Goal: Task Accomplishment & Management: Use online tool/utility

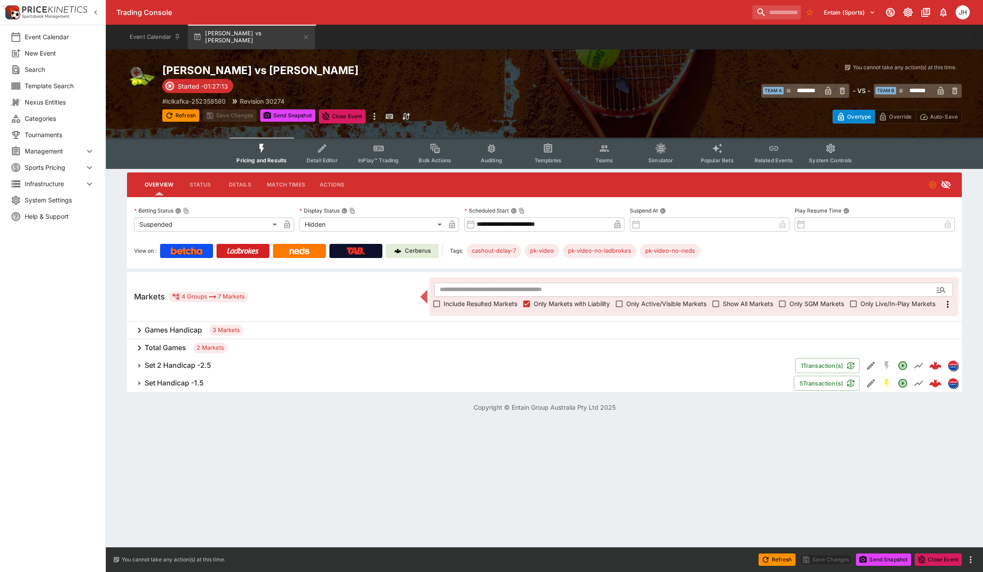
click at [244, 370] on span "Set 2 Handicap -2.5" at bounding box center [467, 365] width 644 height 9
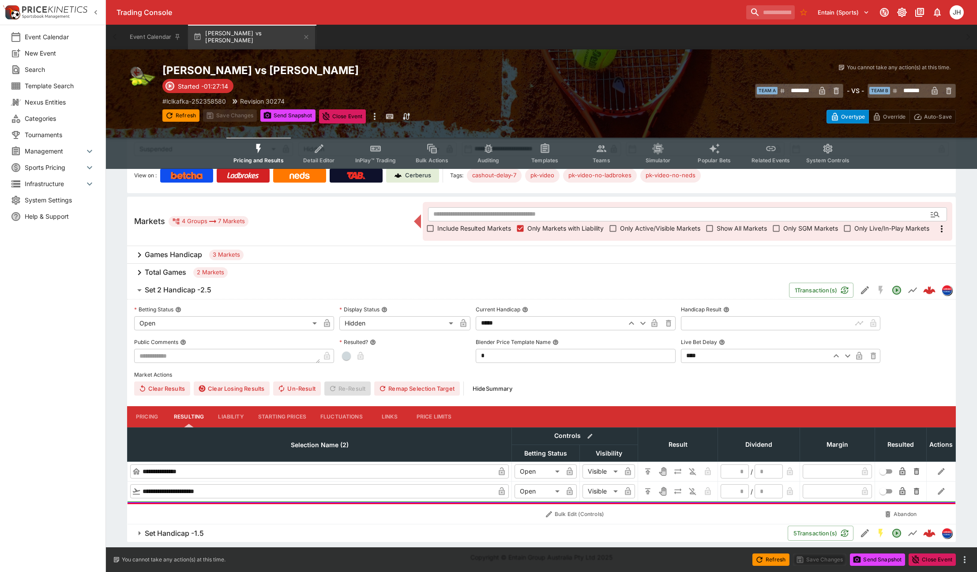
scroll to position [76, 0]
click at [311, 66] on h2 "Corentin Moutet vs Tomas Martin Etcheverry" at bounding box center [360, 71] width 397 height 14
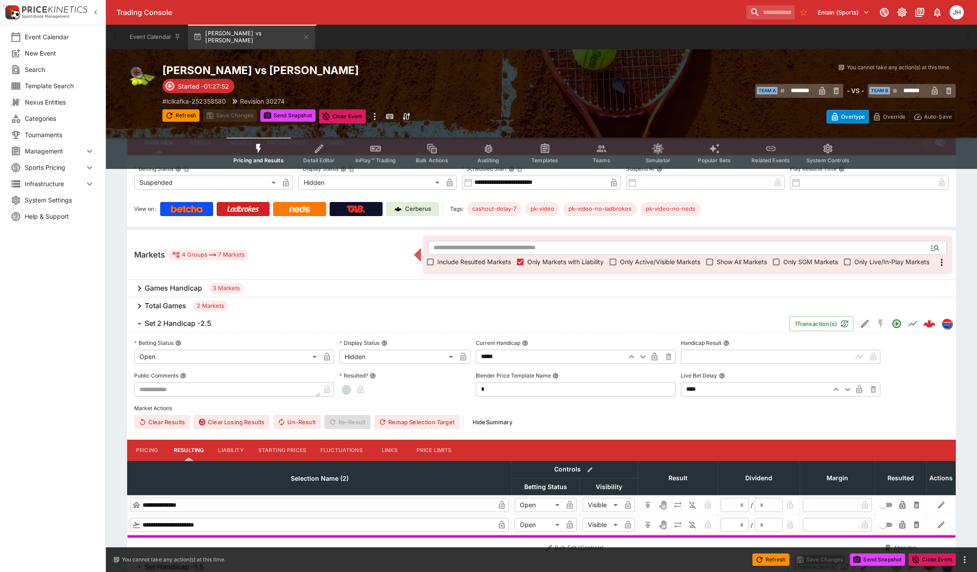
scroll to position [0, 0]
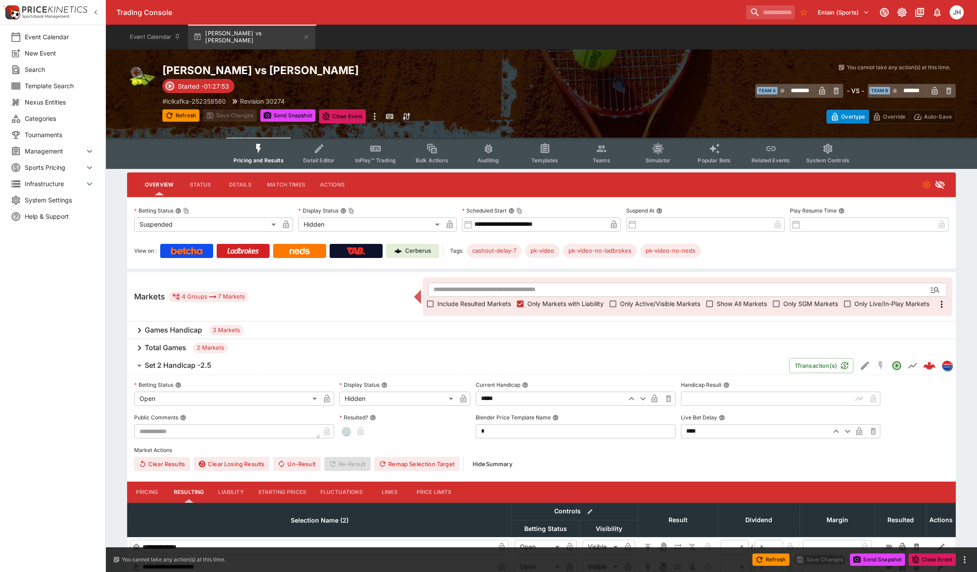
click at [161, 335] on div "Games Handicap 3 Markets" at bounding box center [541, 331] width 828 height 18
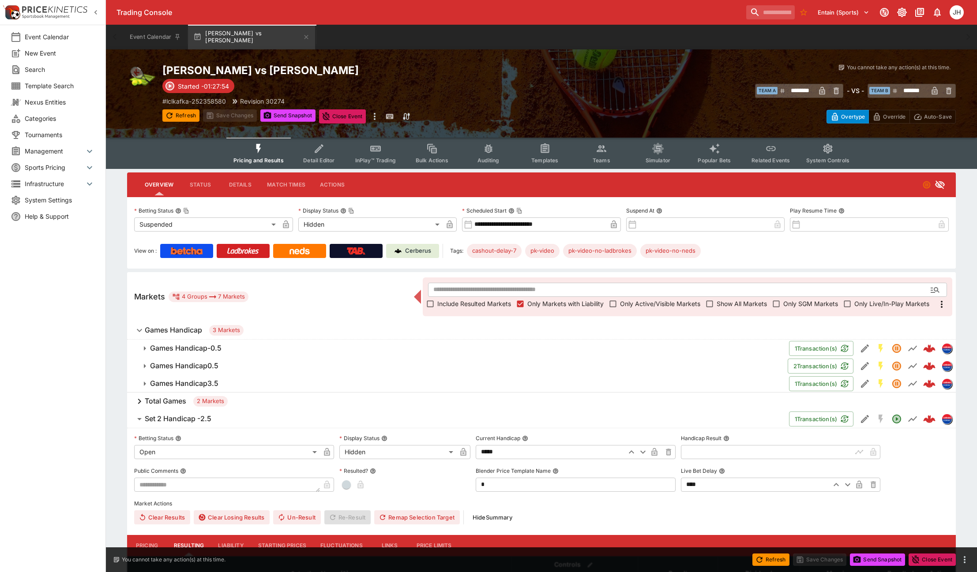
click at [171, 352] on h6 "Games Handicap-0.5" at bounding box center [185, 348] width 71 height 9
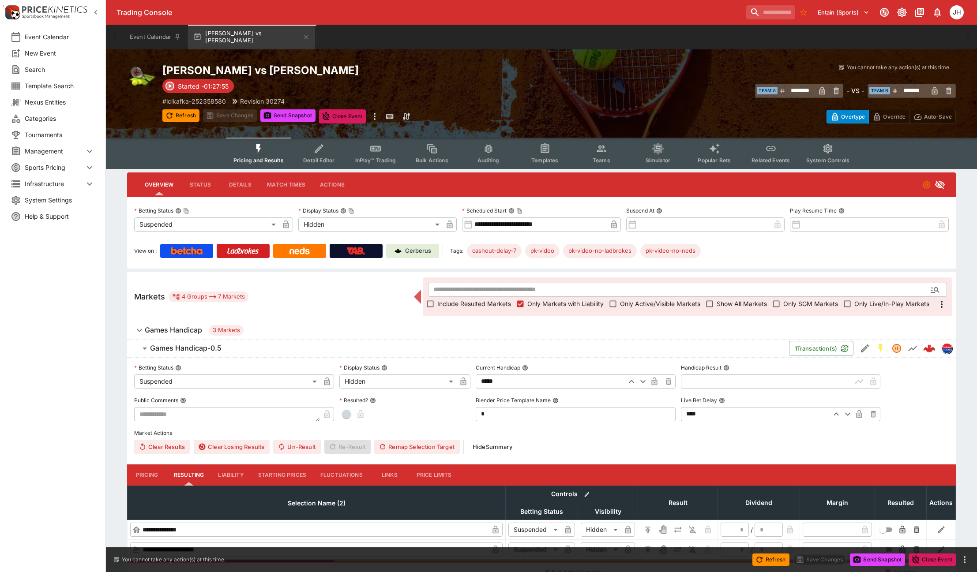
click at [171, 352] on h6 "Games Handicap-0.5" at bounding box center [185, 348] width 71 height 9
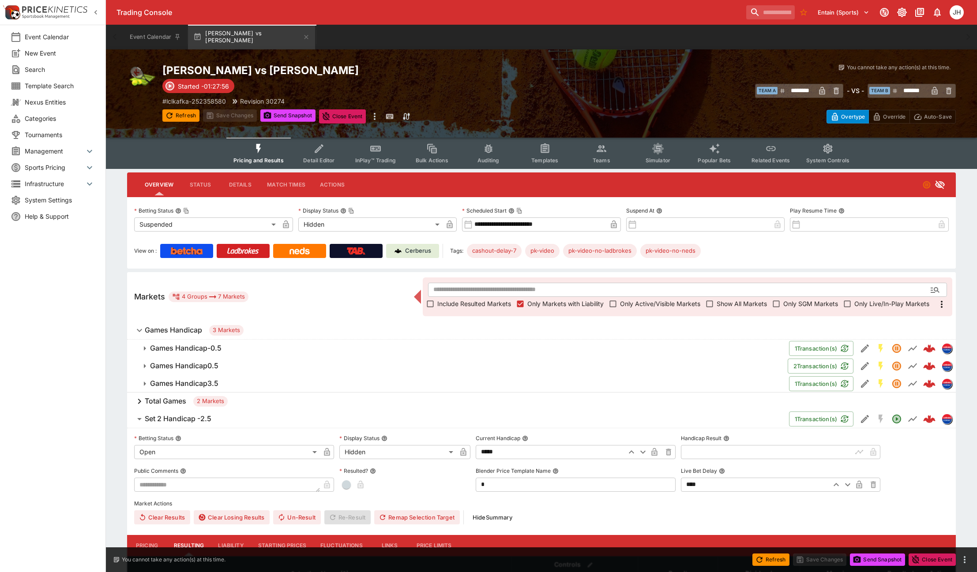
click at [171, 325] on span "Games Handicap 3 Markets" at bounding box center [547, 330] width 804 height 11
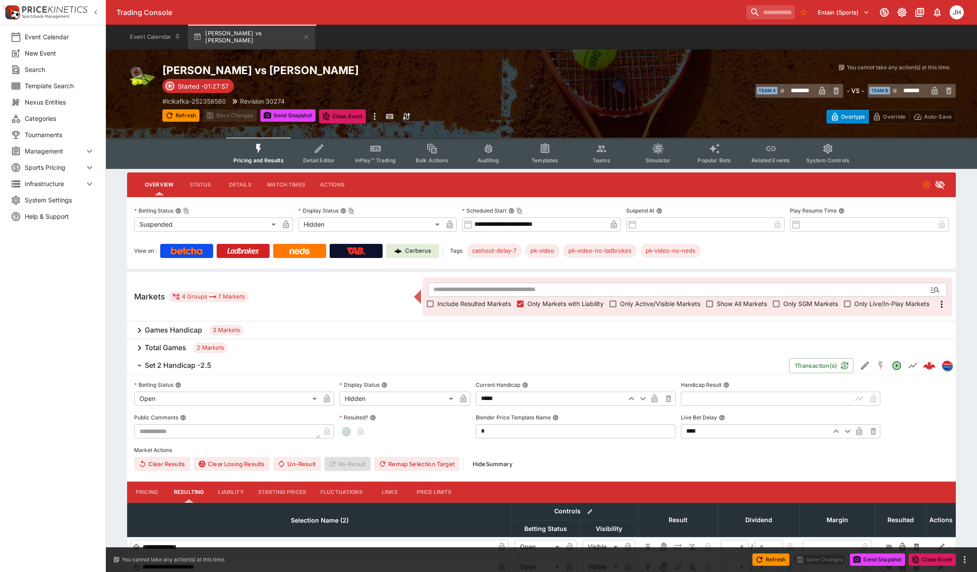
click at [164, 347] on h6 "Total Games" at bounding box center [165, 347] width 41 height 9
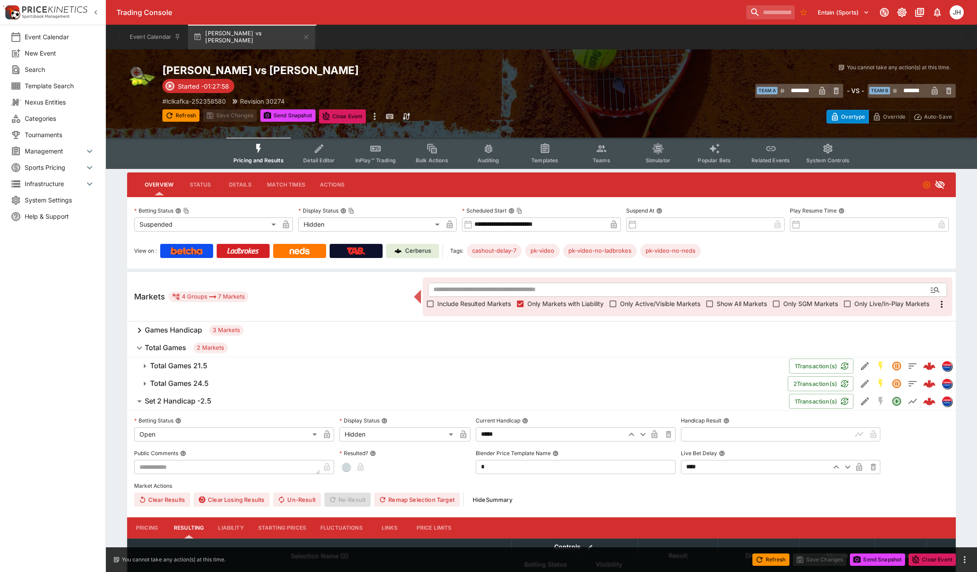
click at [164, 357] on button "Total Games 21.5" at bounding box center [458, 366] width 662 height 18
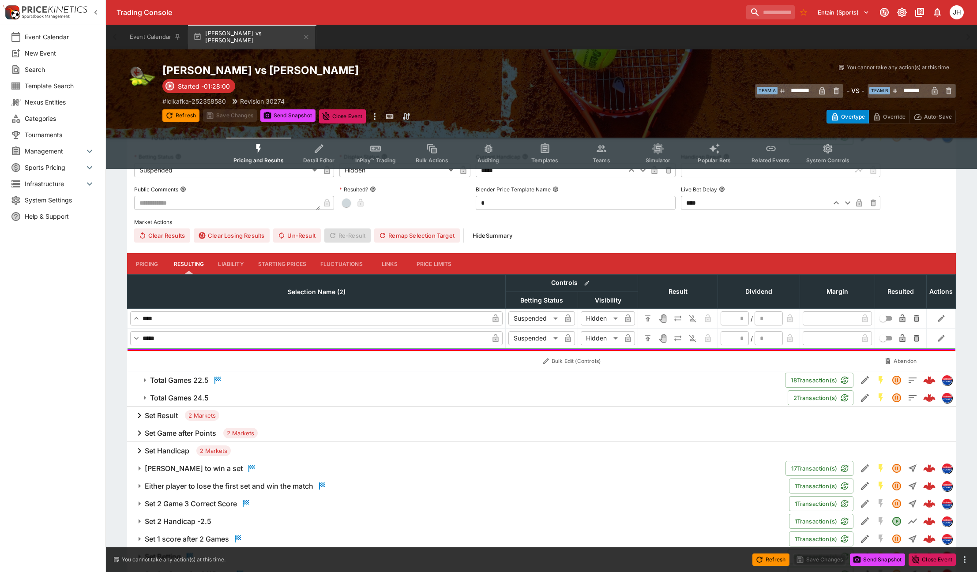
scroll to position [573, 0]
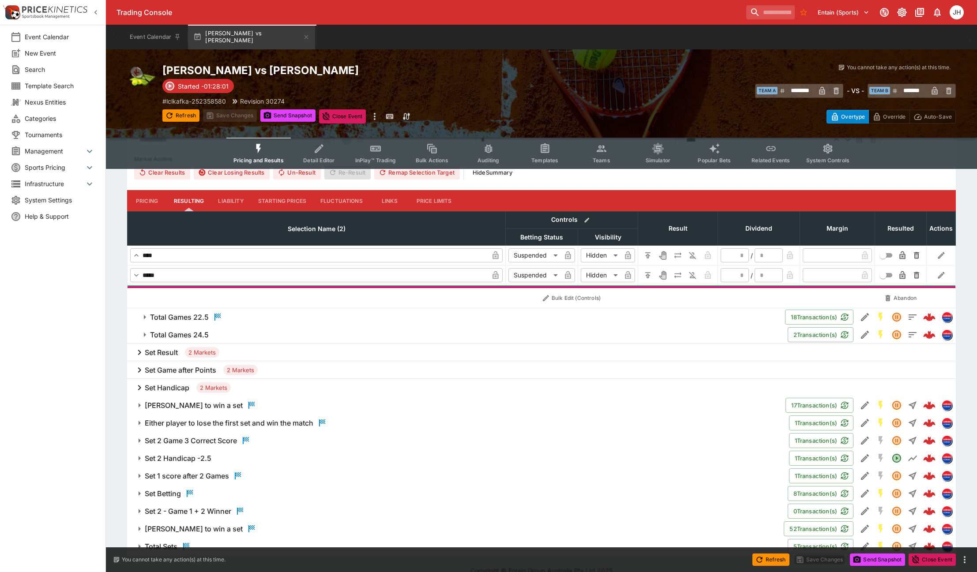
click at [247, 337] on span "Total Games 24.5" at bounding box center [465, 334] width 630 height 9
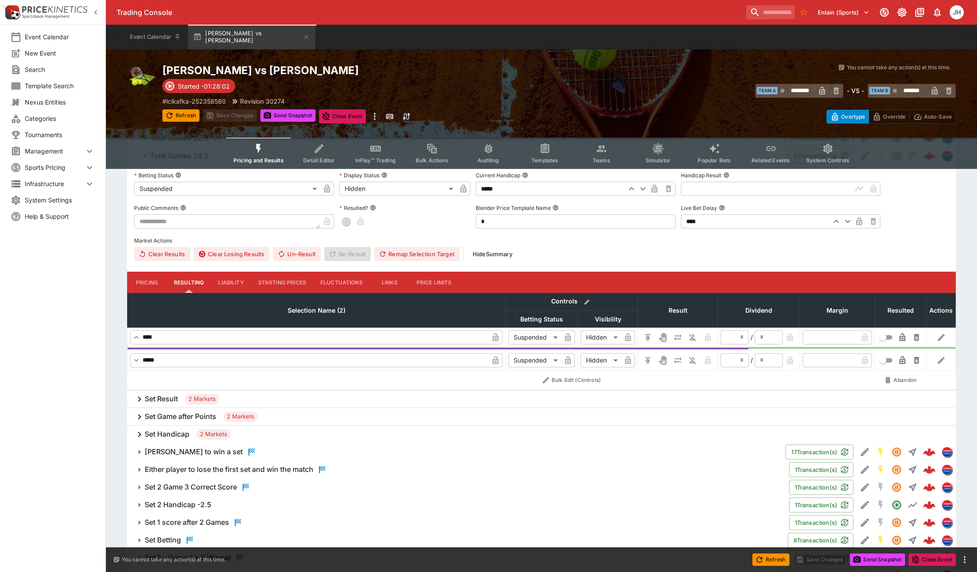
scroll to position [813, 0]
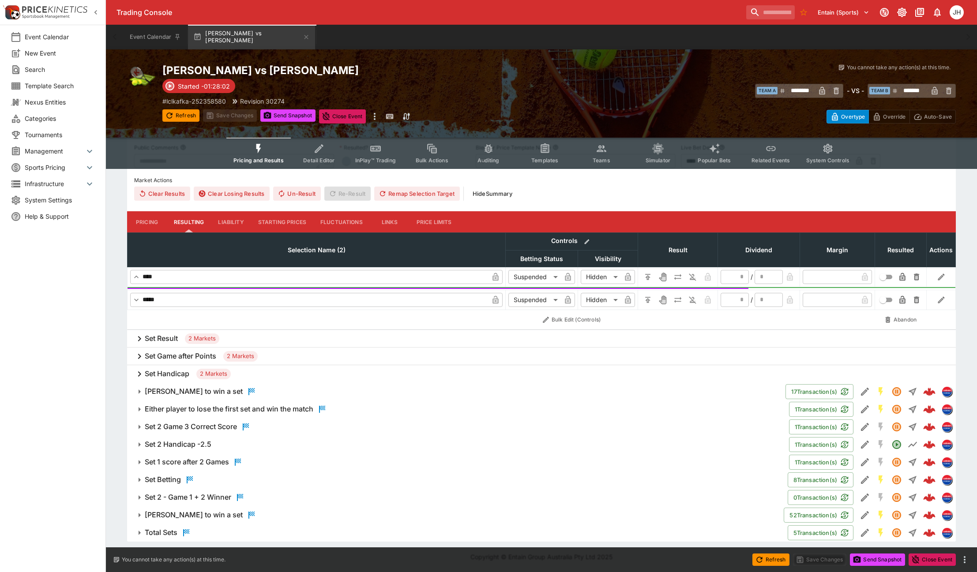
click at [240, 421] on button "Set 2 Game 3 Correct Score" at bounding box center [458, 427] width 662 height 18
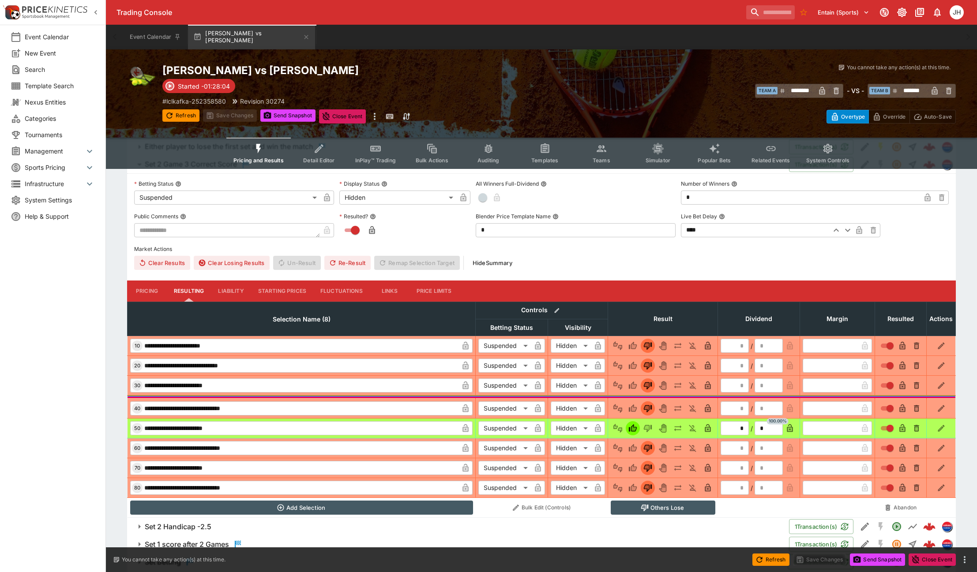
scroll to position [981, 0]
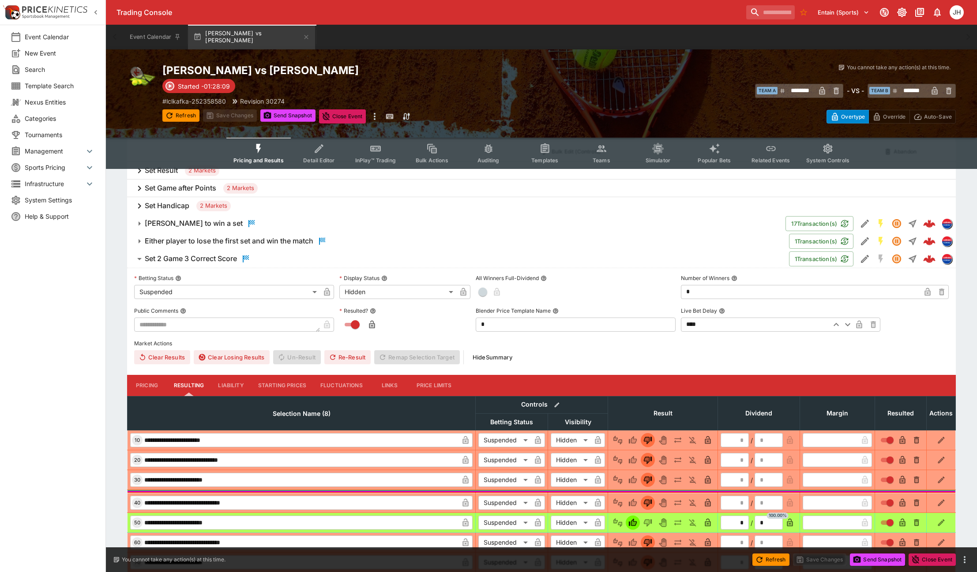
click at [202, 260] on h6 "Set 2 Game 3 Correct Score" at bounding box center [191, 258] width 92 height 9
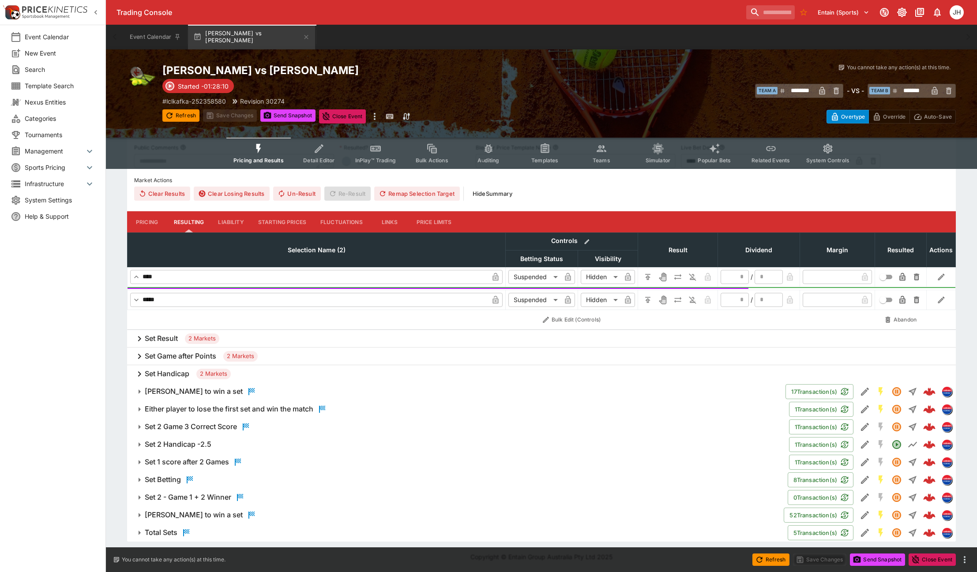
scroll to position [813, 0]
click at [178, 498] on h6 "Set 2 - Game 1 + 2 Winner" at bounding box center [188, 497] width 86 height 9
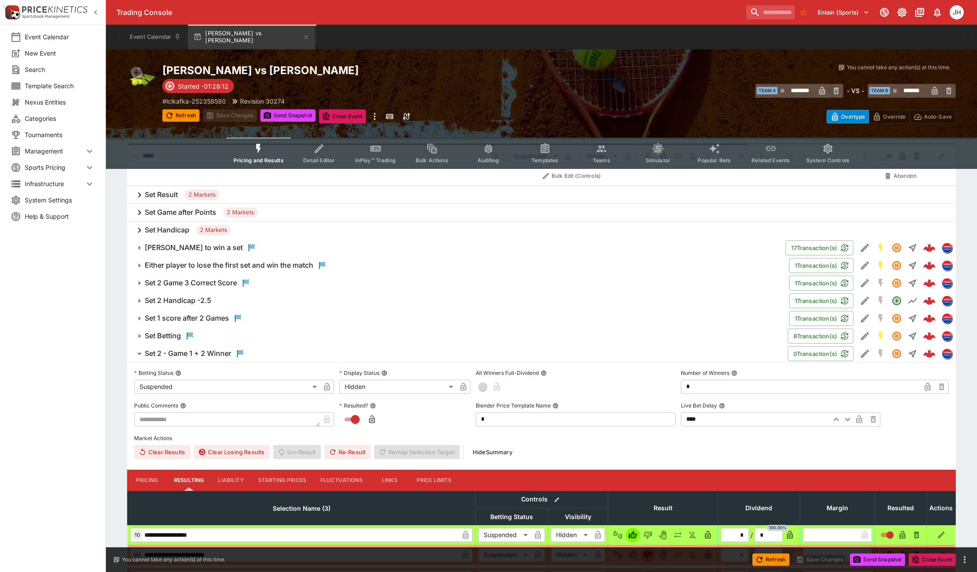
scroll to position [1034, 0]
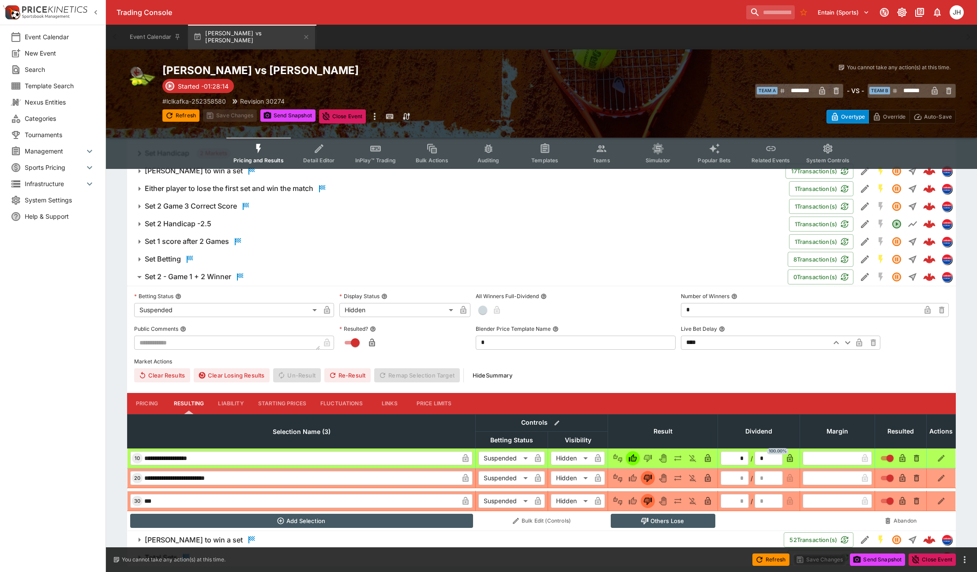
click at [203, 278] on h6 "Set 2 - Game 1 + 2 Winner" at bounding box center [188, 276] width 86 height 9
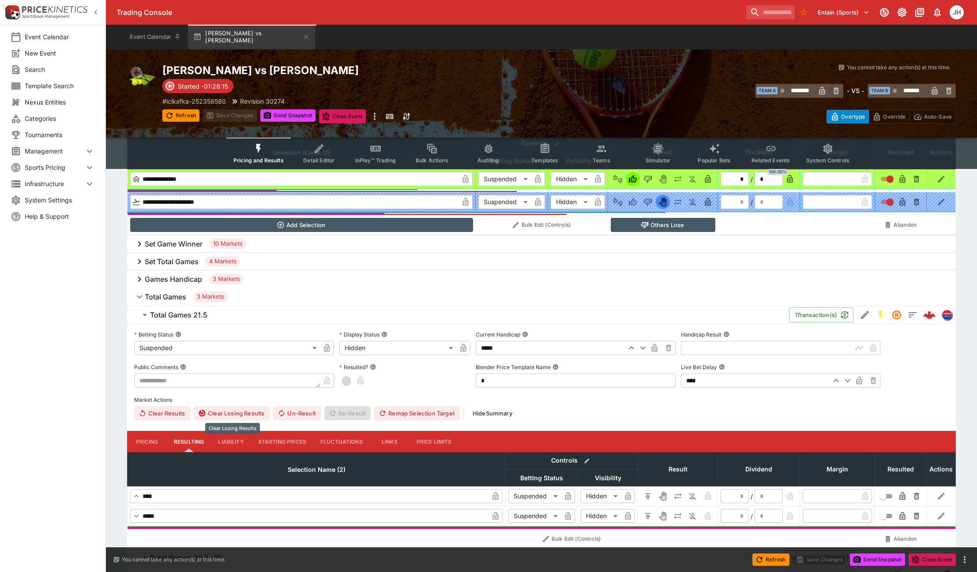
scroll to position [242, 0]
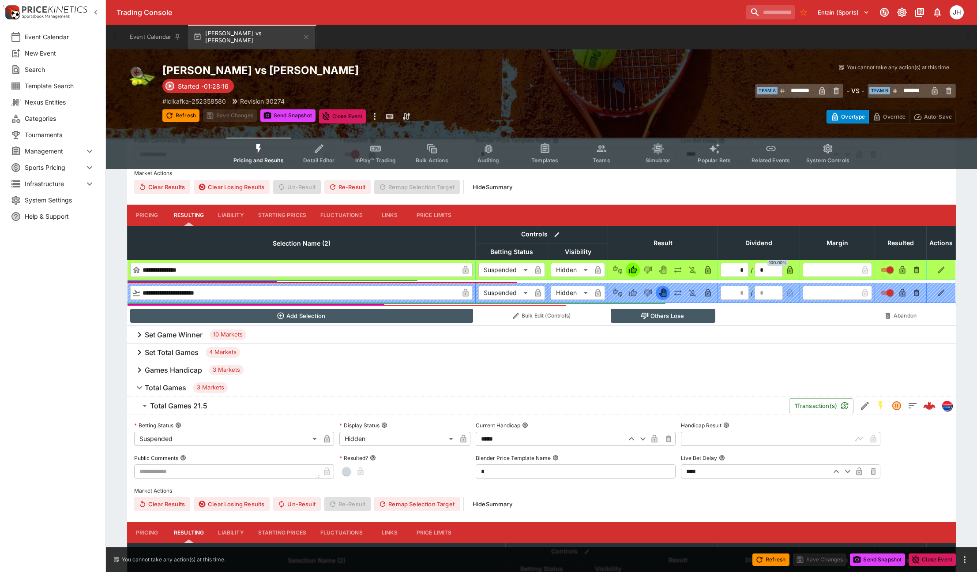
click at [169, 366] on h6 "Games Handicap" at bounding box center [173, 370] width 57 height 9
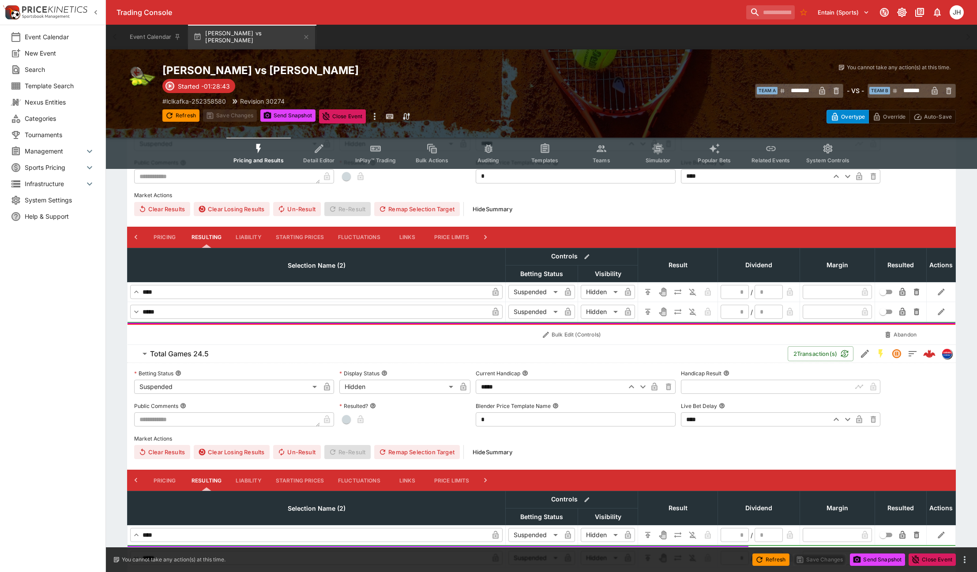
scroll to position [88, 0]
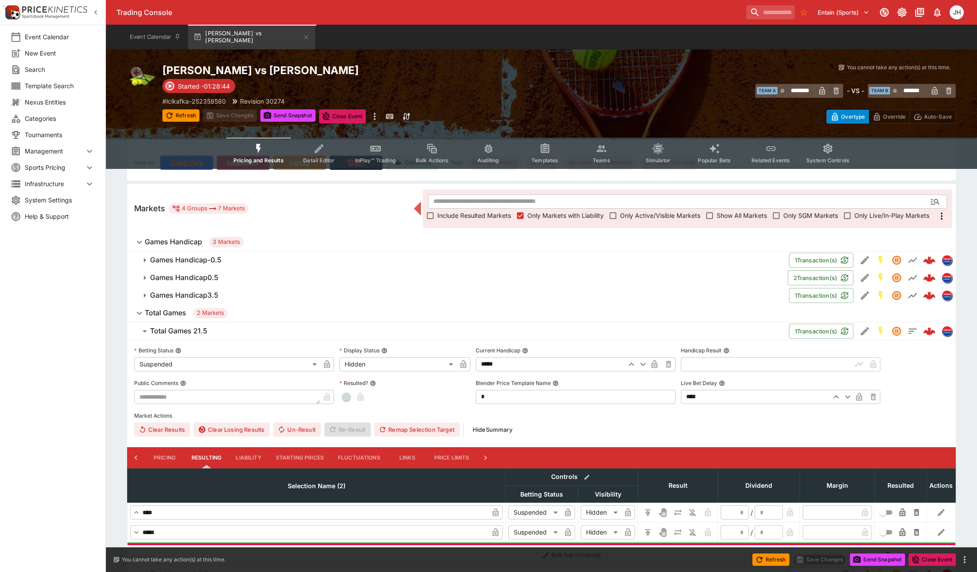
click at [174, 333] on h6 "Total Games 21.5" at bounding box center [178, 330] width 57 height 9
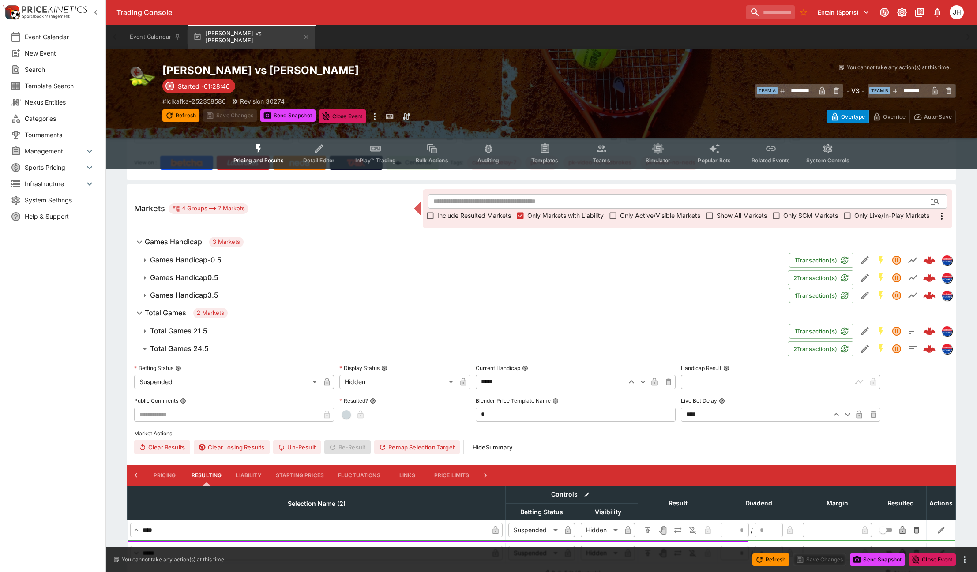
click at [167, 241] on h6 "Games Handicap" at bounding box center [173, 241] width 57 height 9
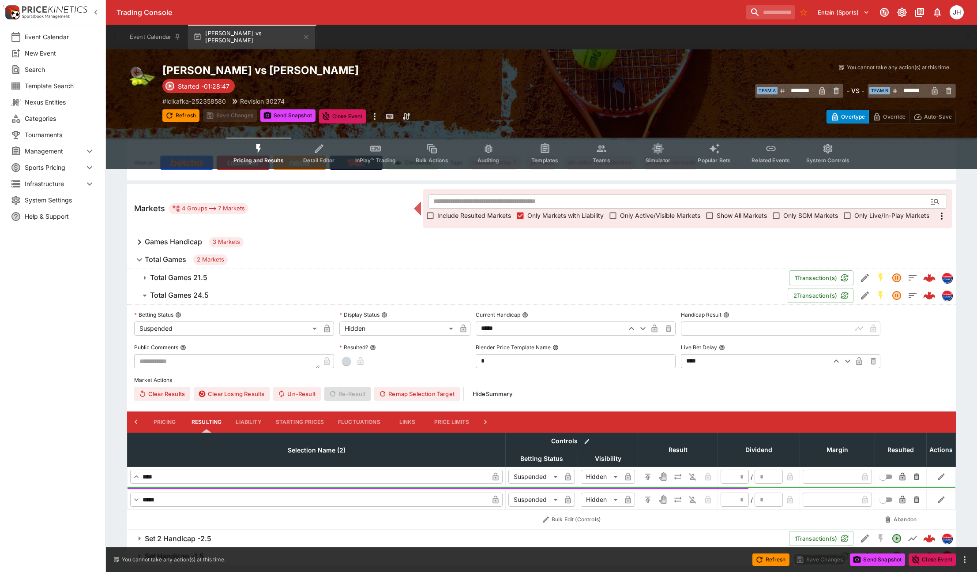
click at [149, 273] on icon "button" at bounding box center [144, 278] width 11 height 11
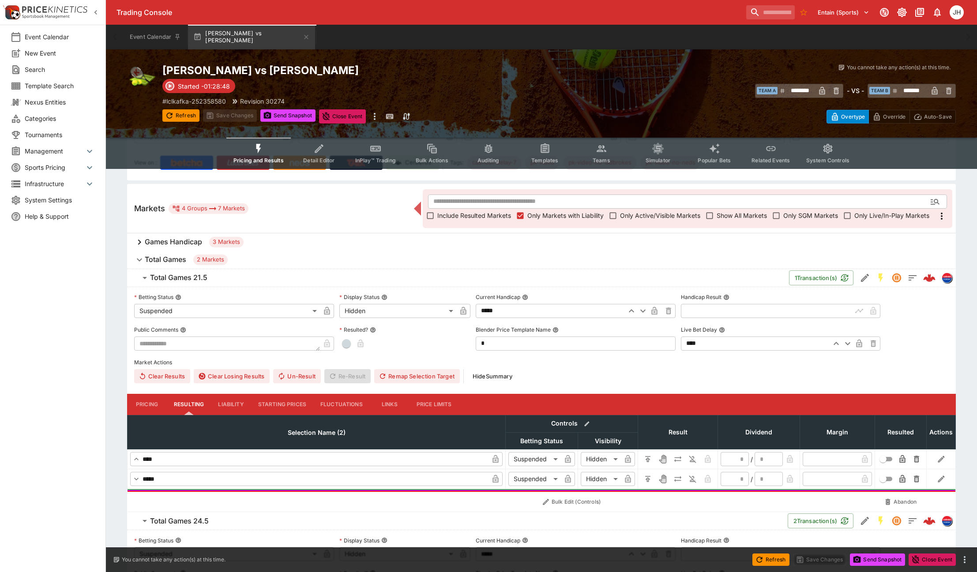
click at [150, 280] on h6 "Total Games 21.5" at bounding box center [178, 277] width 57 height 9
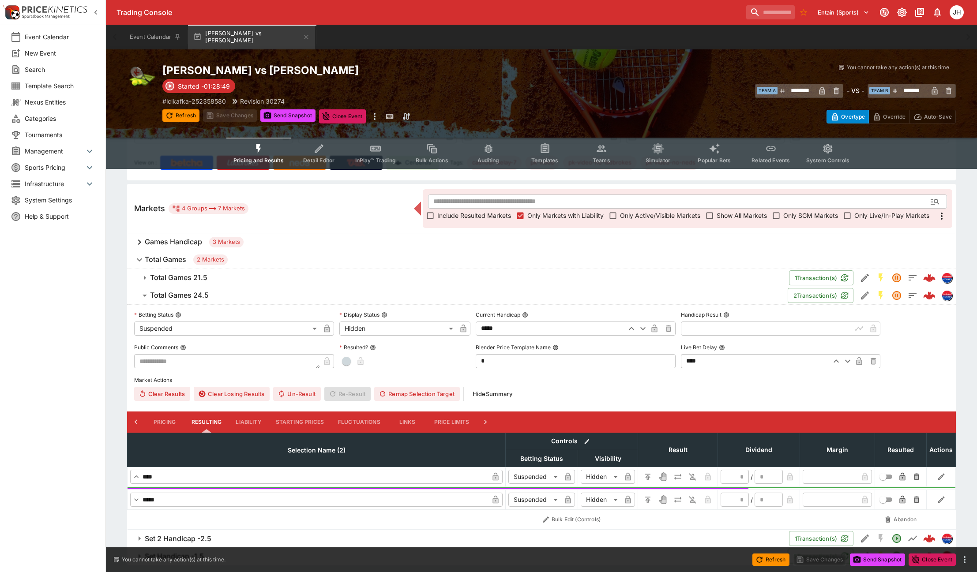
click at [157, 290] on button "Total Games 24.5" at bounding box center [457, 296] width 660 height 18
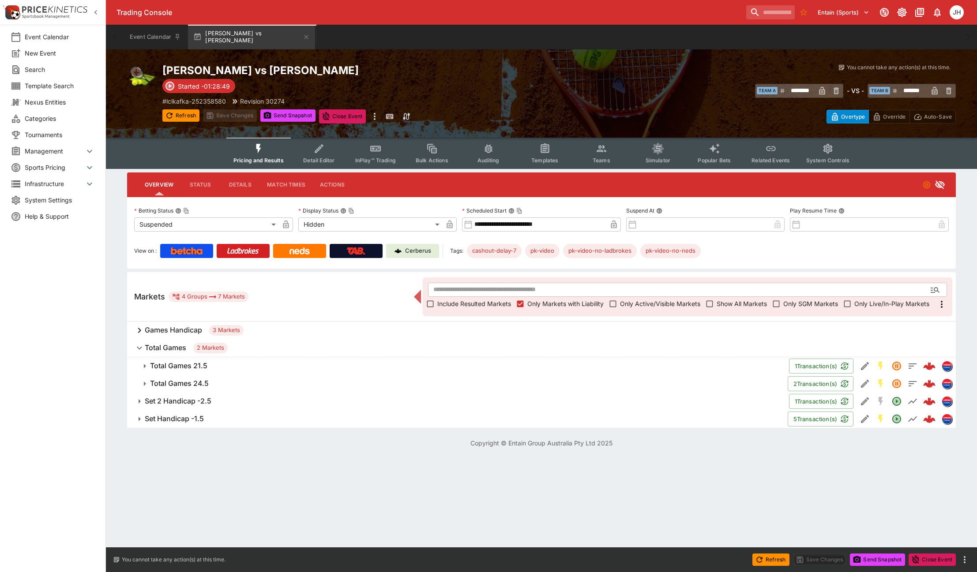
scroll to position [0, 0]
click at [150, 420] on h6 "Set Handicap -1.5" at bounding box center [174, 418] width 59 height 9
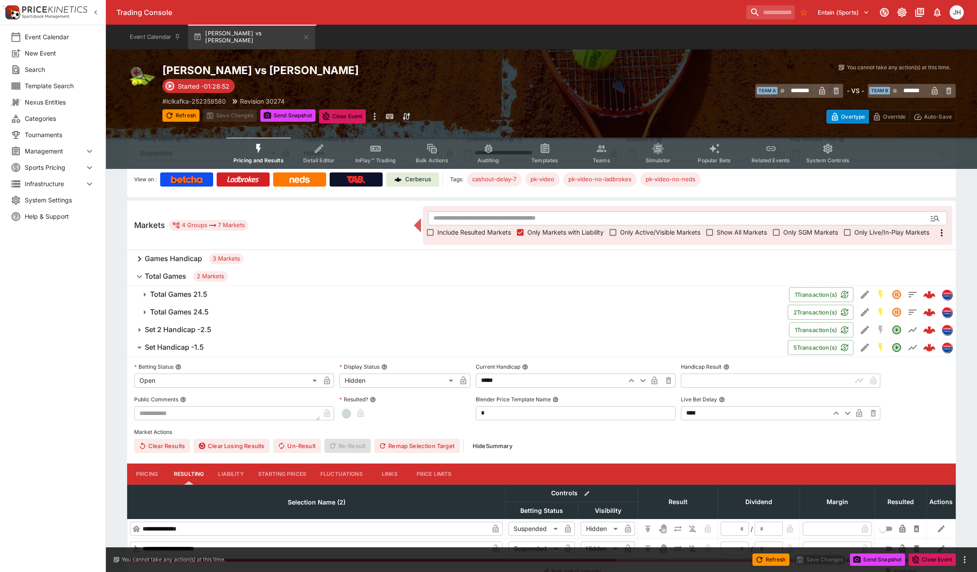
scroll to position [23, 0]
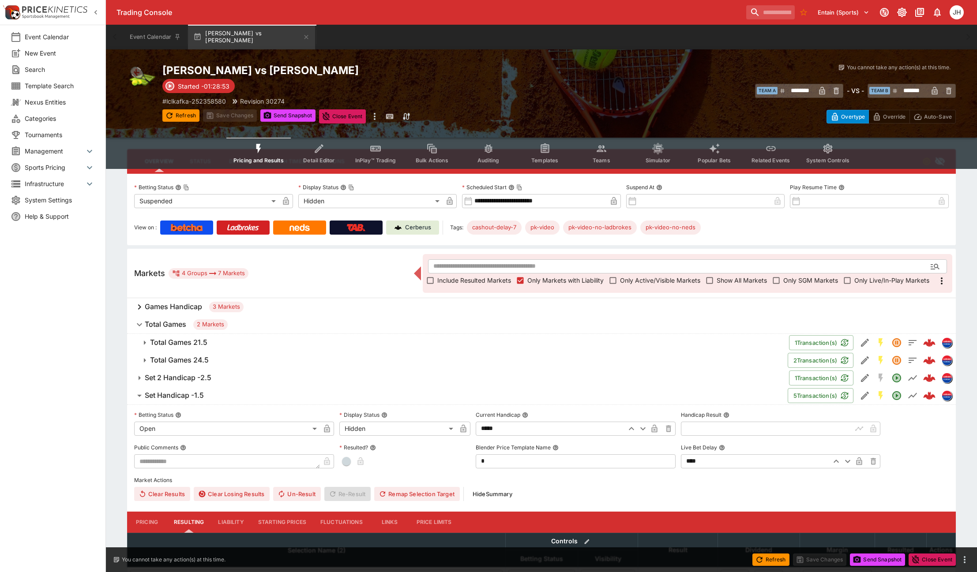
click at [150, 396] on h6 "Set Handicap -1.5" at bounding box center [174, 395] width 59 height 9
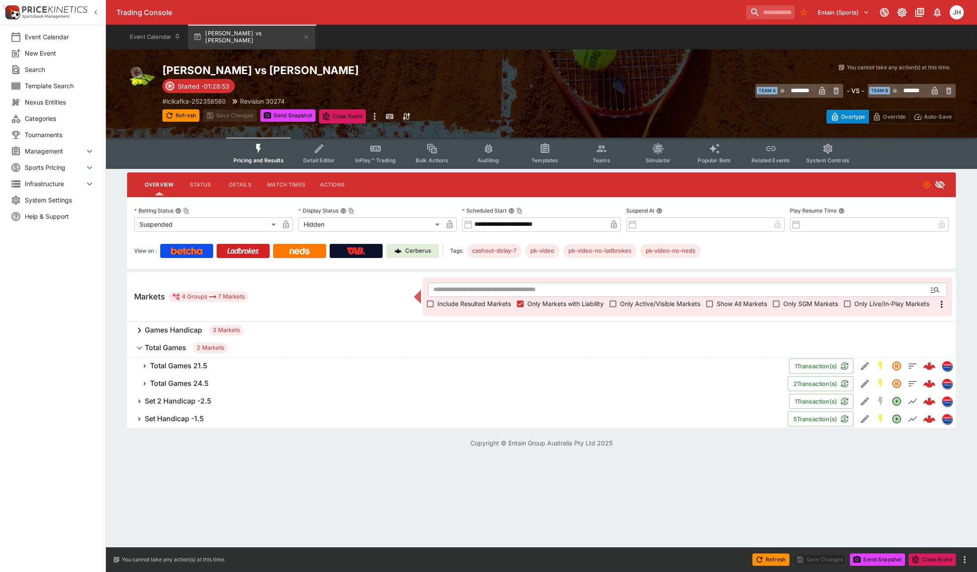
scroll to position [0, 0]
click at [176, 402] on h6 "Set 2 Handicap -2.5" at bounding box center [178, 401] width 67 height 9
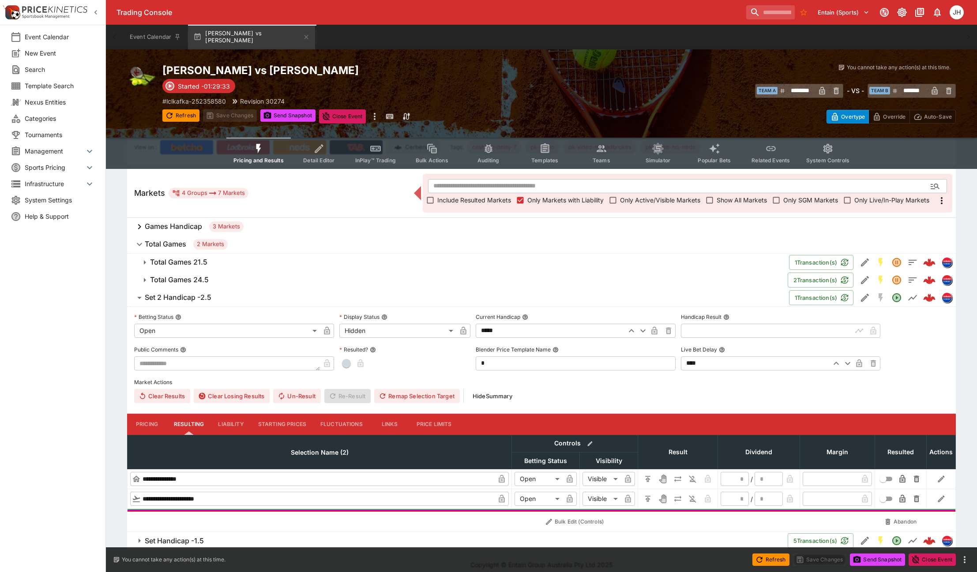
scroll to position [112, 0]
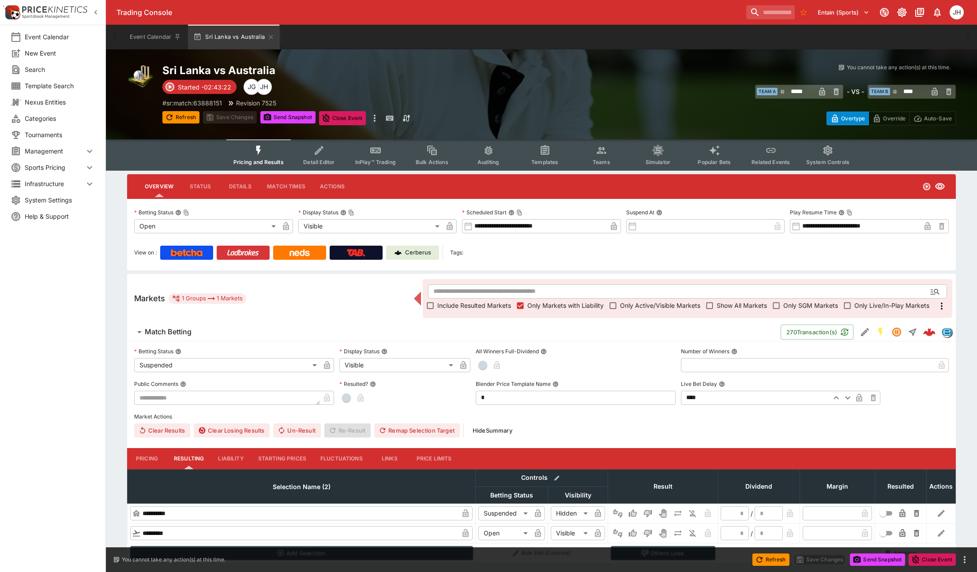
click at [248, 258] on link at bounding box center [243, 253] width 53 height 14
click at [247, 68] on h2 "Sri Lanka vs Australia" at bounding box center [360, 71] width 397 height 14
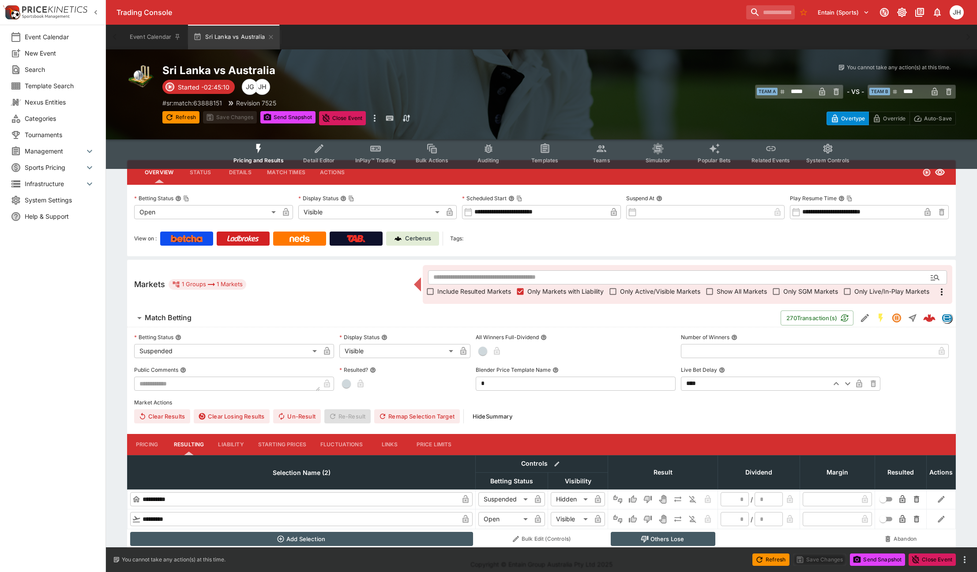
scroll to position [22, 0]
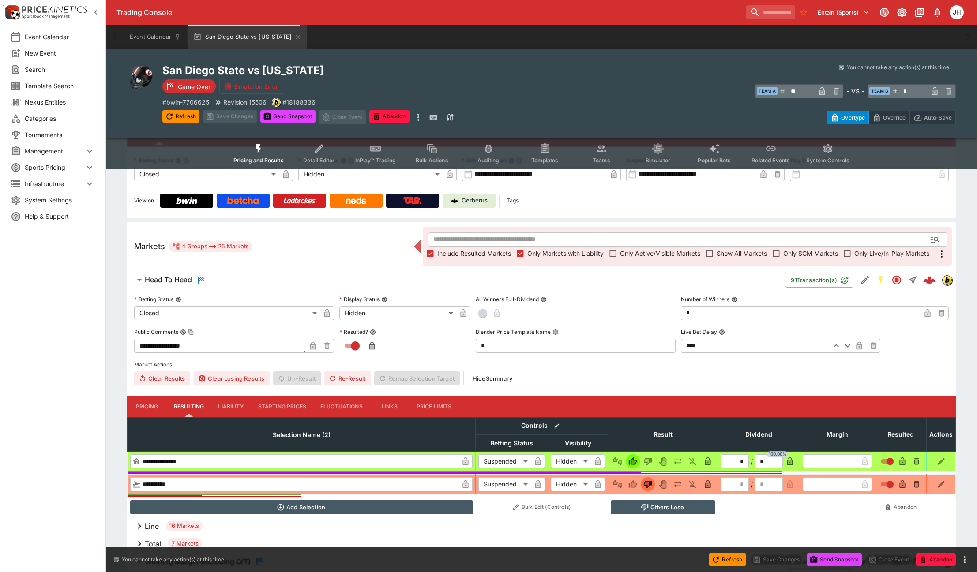
scroll to position [80, 0]
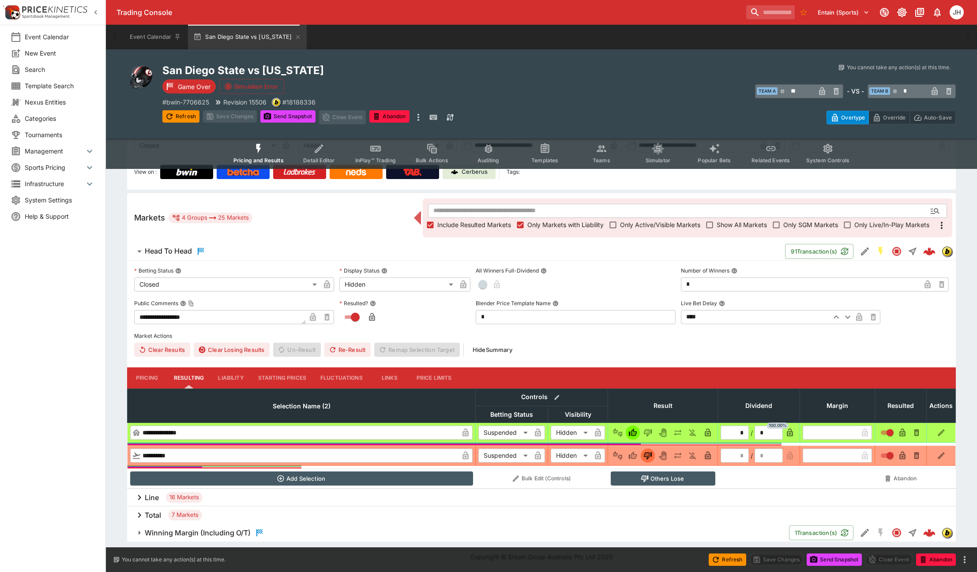
click at [229, 517] on div "Total 7 Markets" at bounding box center [541, 515] width 828 height 18
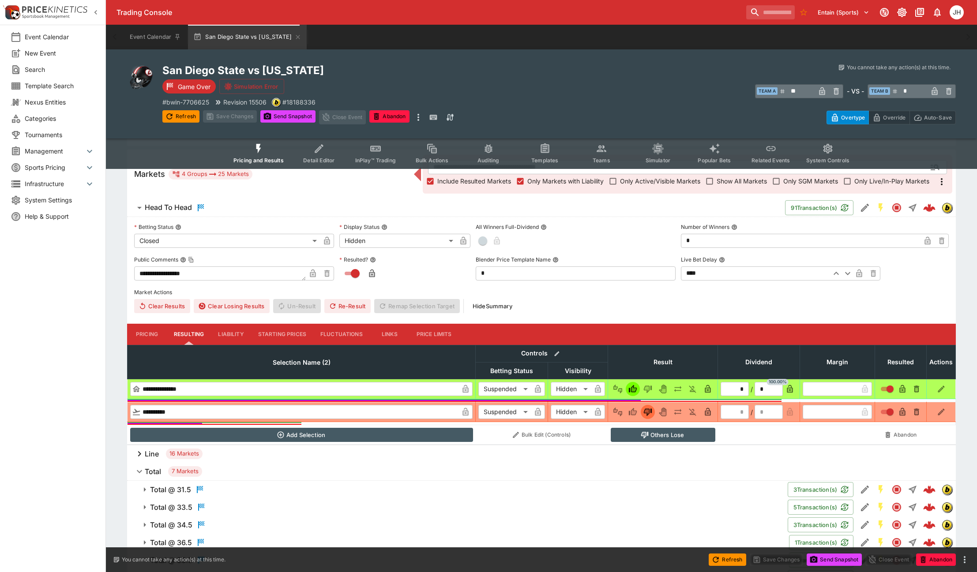
scroll to position [204, 0]
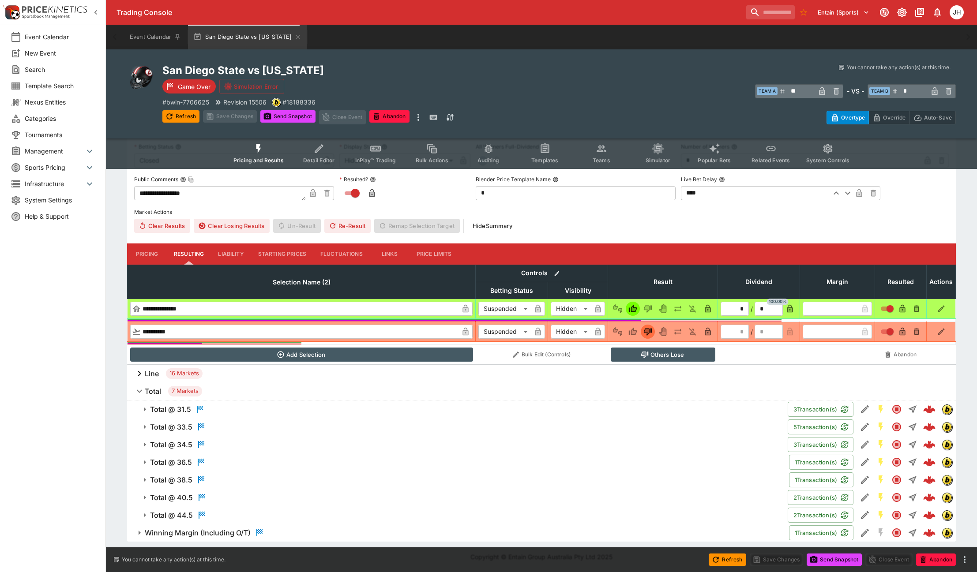
click at [251, 433] on button "Total @ 33.5" at bounding box center [457, 427] width 660 height 18
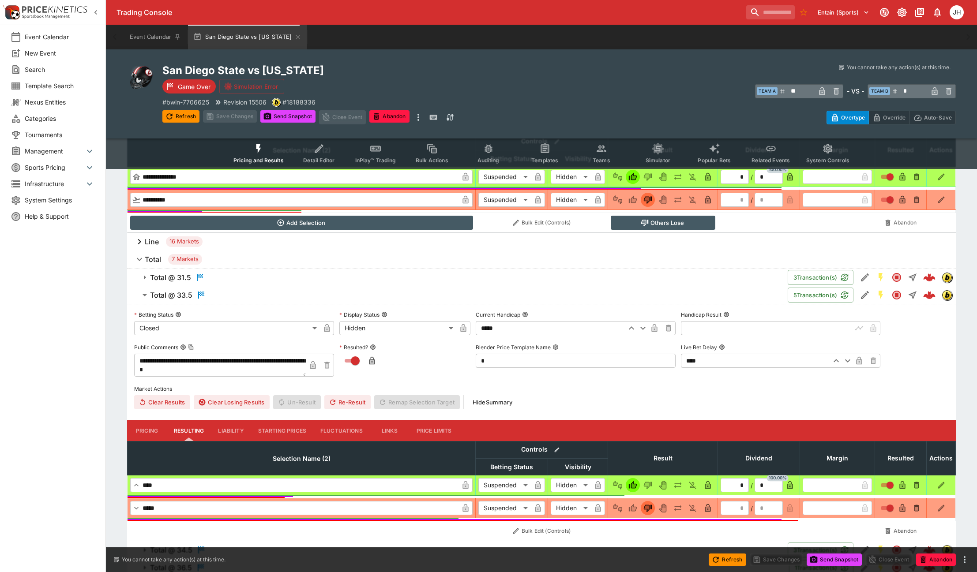
scroll to position [336, 0]
click at [273, 68] on h2 "San Diego State vs California" at bounding box center [360, 71] width 397 height 14
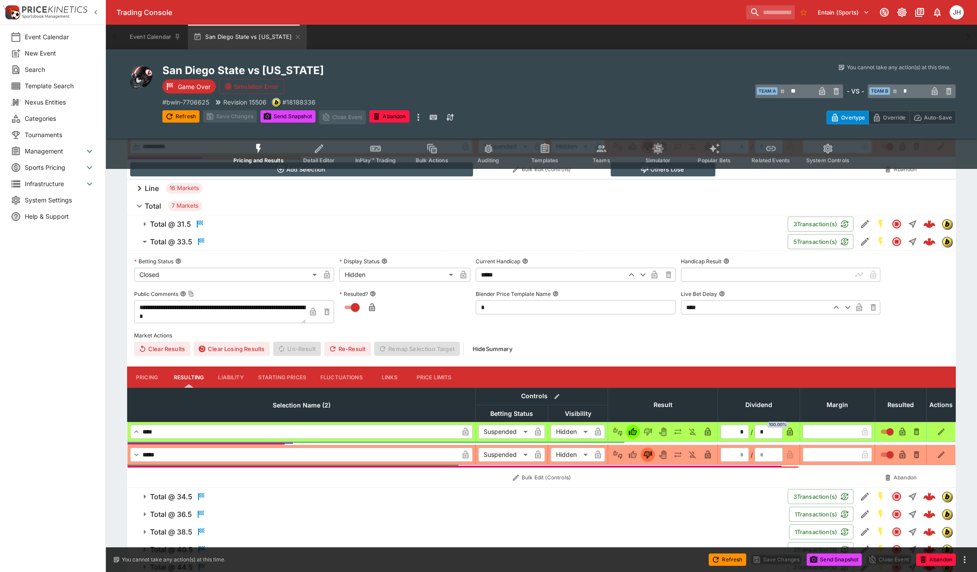
scroll to position [441, 0]
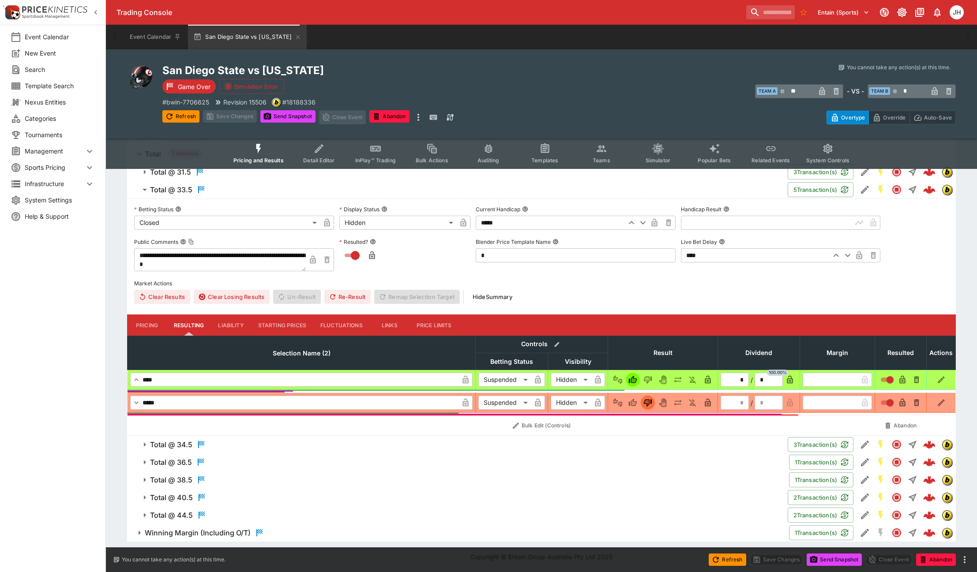
click at [249, 449] on span "Total @ 34.5" at bounding box center [465, 444] width 630 height 11
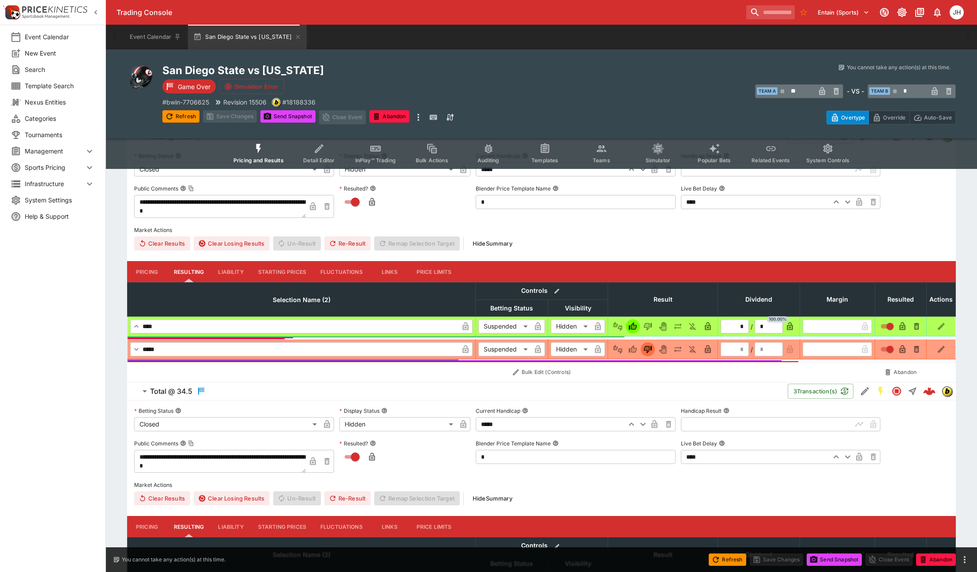
scroll to position [529, 0]
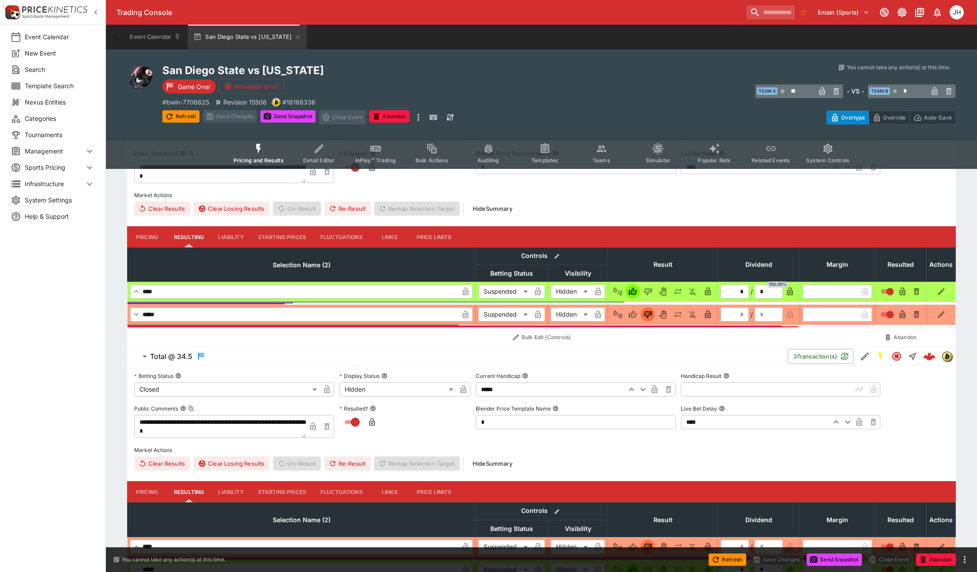
click at [700, 387] on input "text" at bounding box center [767, 389] width 172 height 14
type input "*****"
click at [350, 363] on button "Total @ 34.5" at bounding box center [457, 357] width 660 height 18
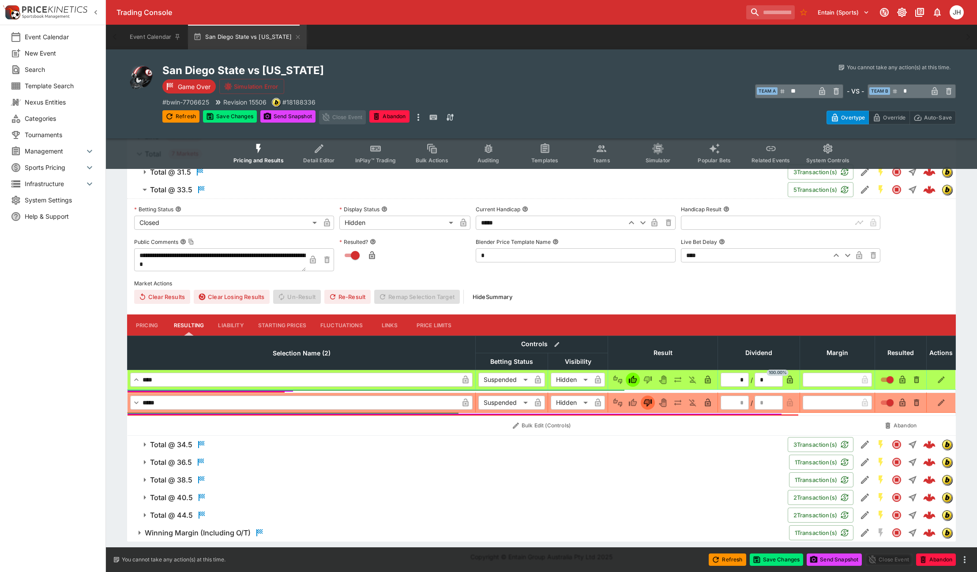
scroll to position [353, 0]
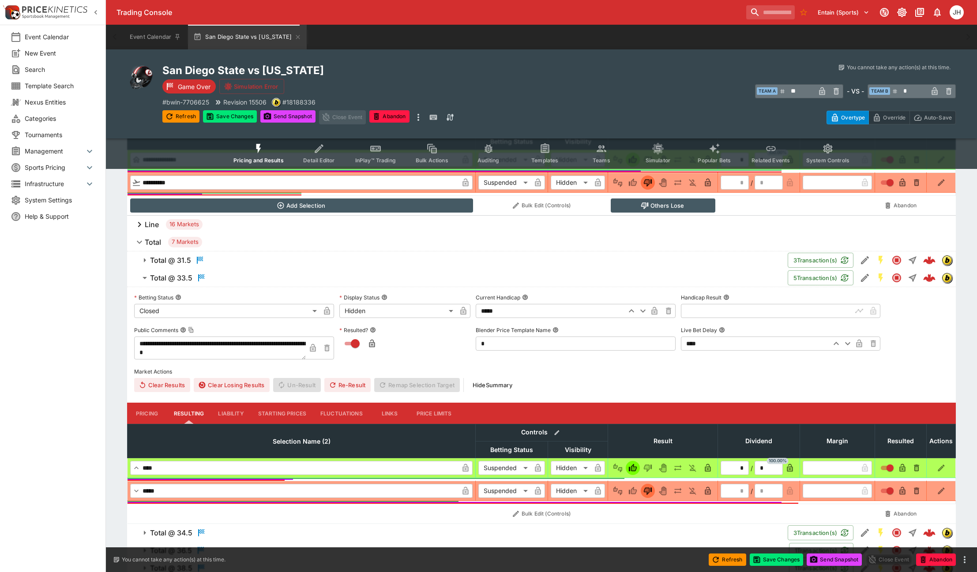
click at [699, 313] on input "text" at bounding box center [767, 311] width 172 height 14
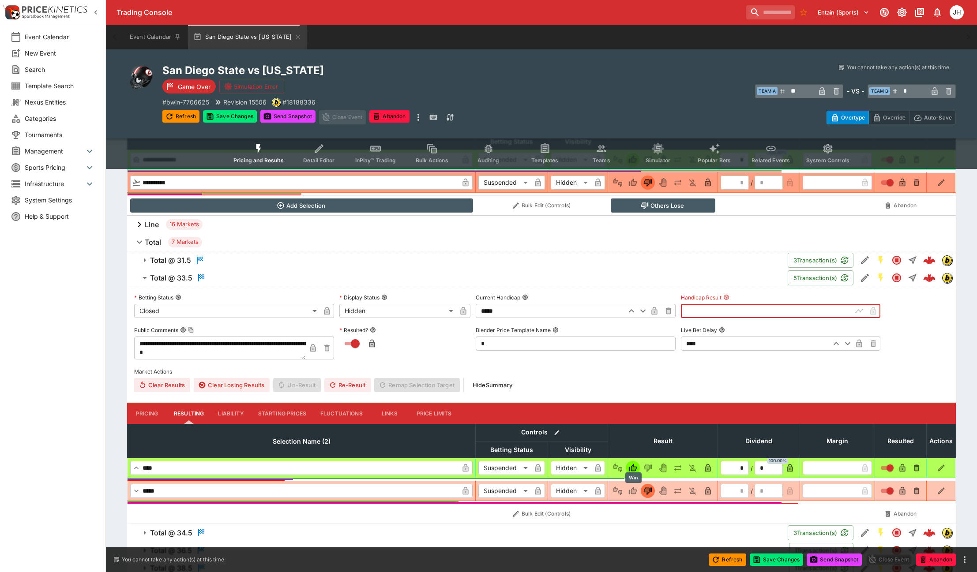
click at [632, 489] on icon "Win" at bounding box center [632, 491] width 9 height 9
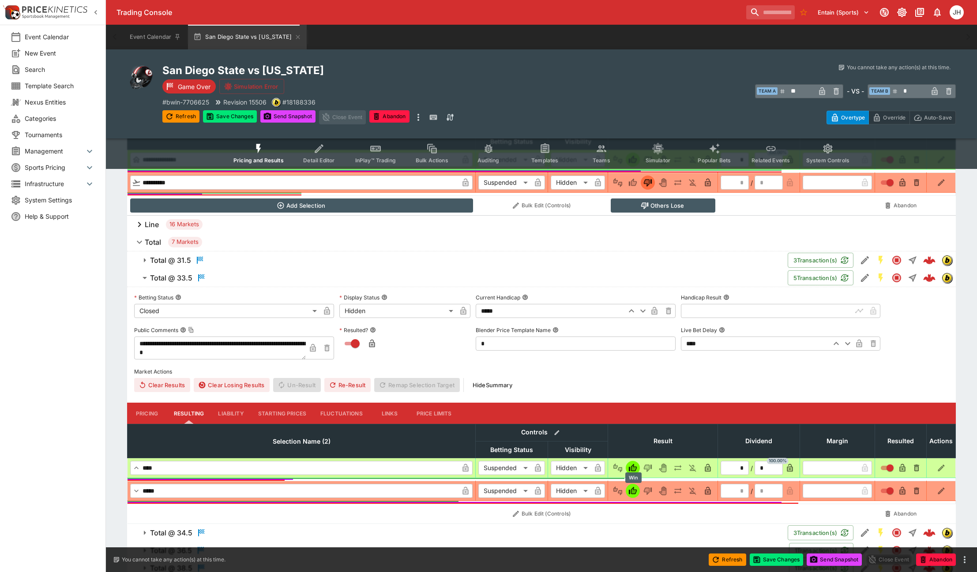
type input "*"
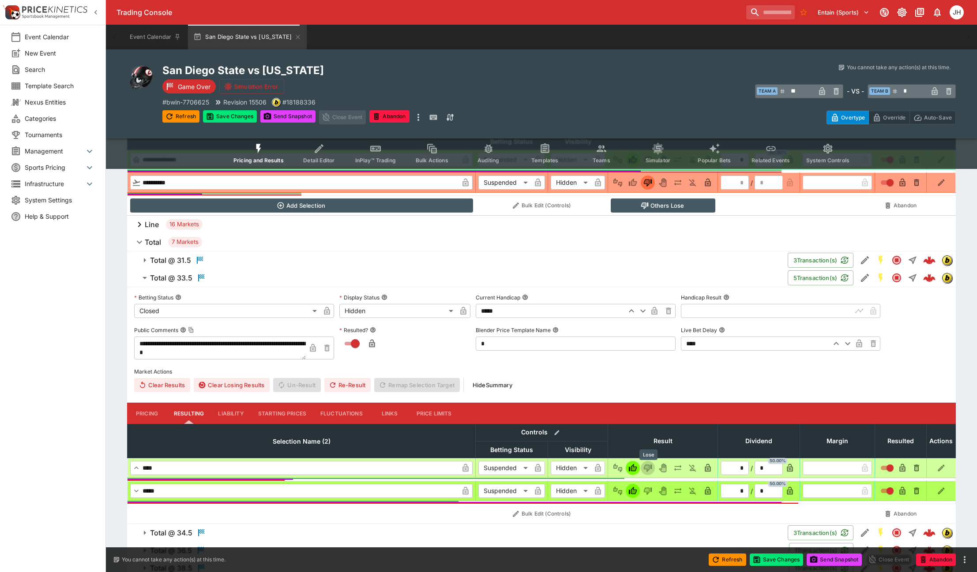
click at [648, 463] on button "Lose" at bounding box center [647, 468] width 14 height 14
type input "*"
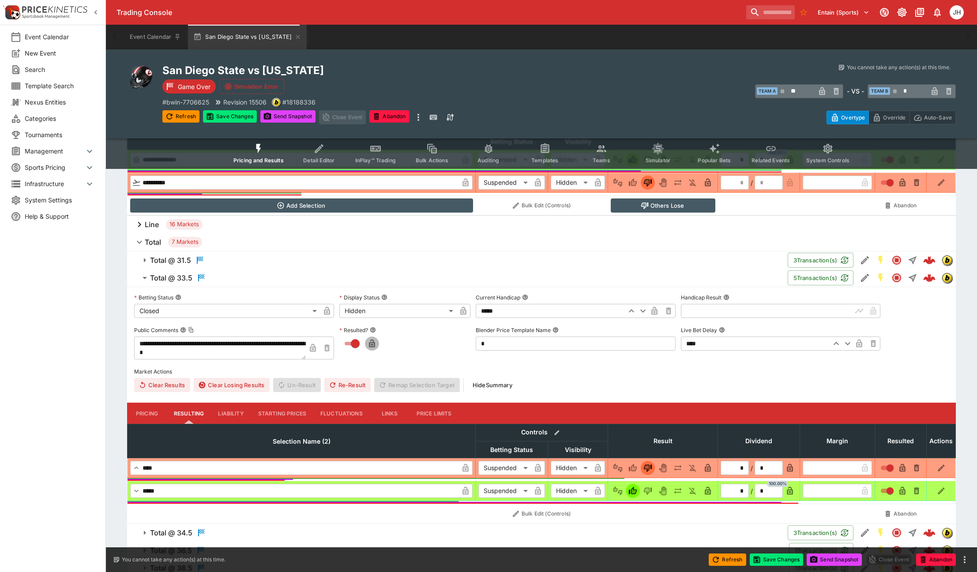
click at [371, 344] on icon "button" at bounding box center [372, 345] width 4 height 4
click at [349, 384] on button "Re-Result" at bounding box center [347, 385] width 46 height 14
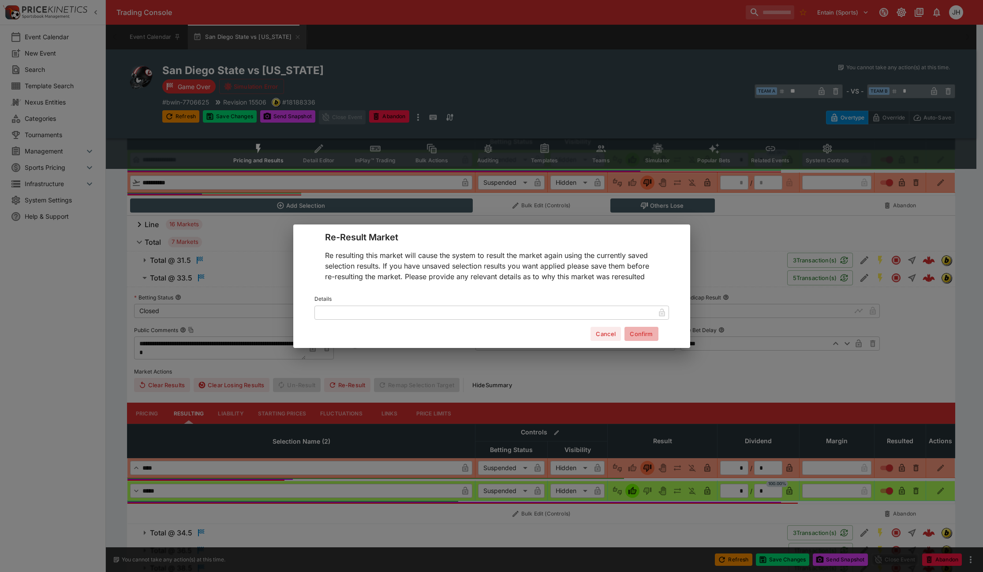
click at [635, 333] on button "Confirm" at bounding box center [642, 334] width 34 height 14
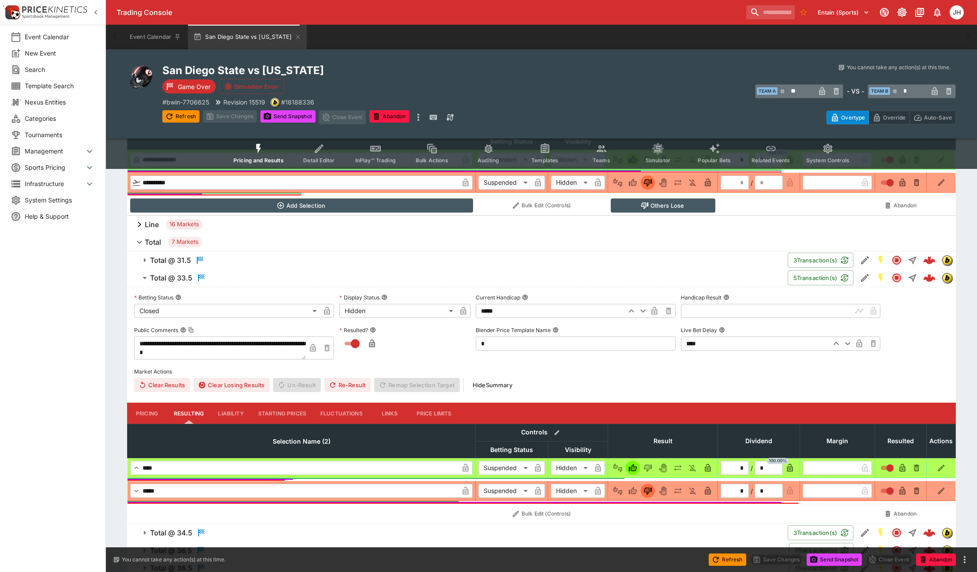
type input "*"
click at [282, 114] on button "Send Snapshot" at bounding box center [287, 116] width 55 height 12
click at [720, 315] on input "text" at bounding box center [767, 311] width 172 height 14
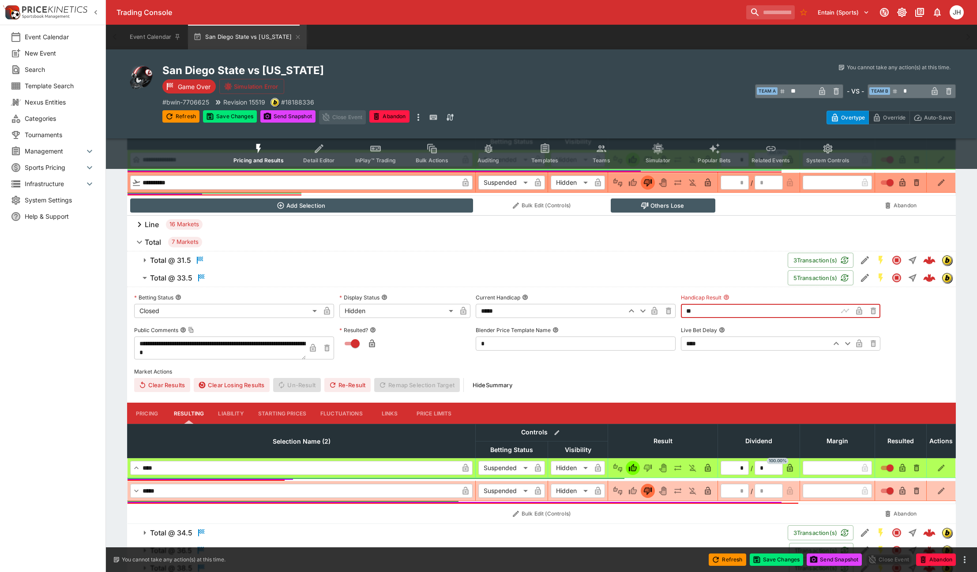
type input "*****"
click at [633, 490] on icon "Win" at bounding box center [634, 490] width 4 height 5
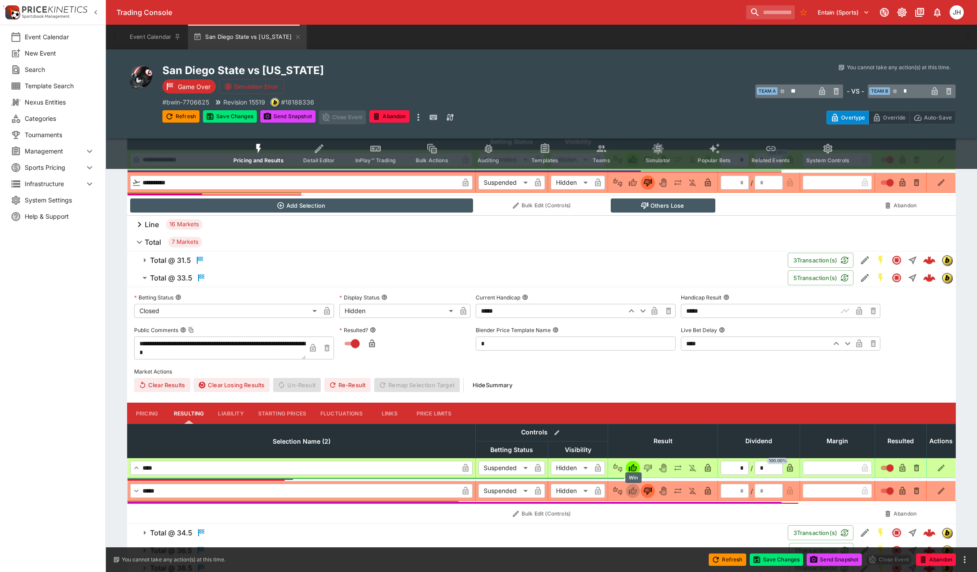
type input "*"
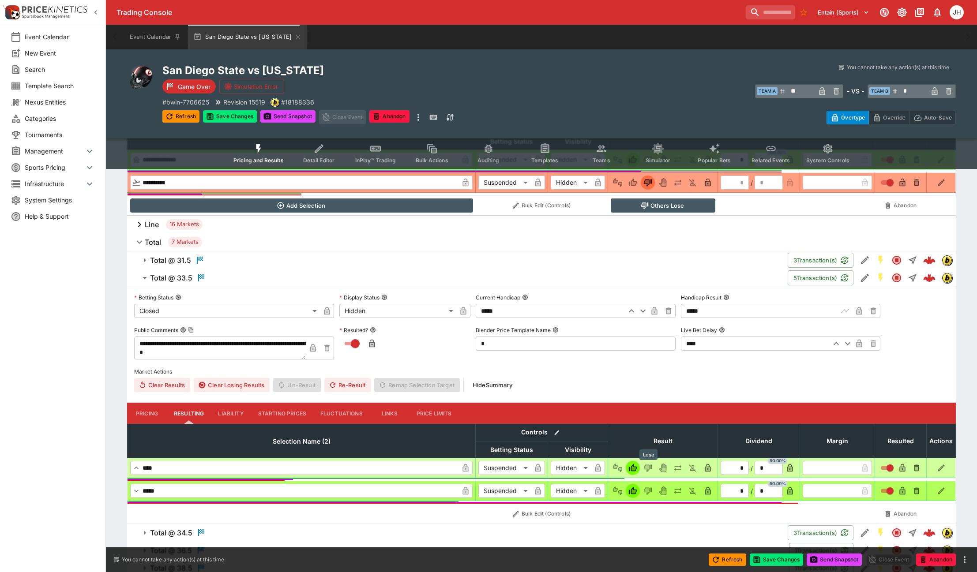
click at [646, 469] on icon "Lose" at bounding box center [648, 468] width 8 height 7
type input "*"
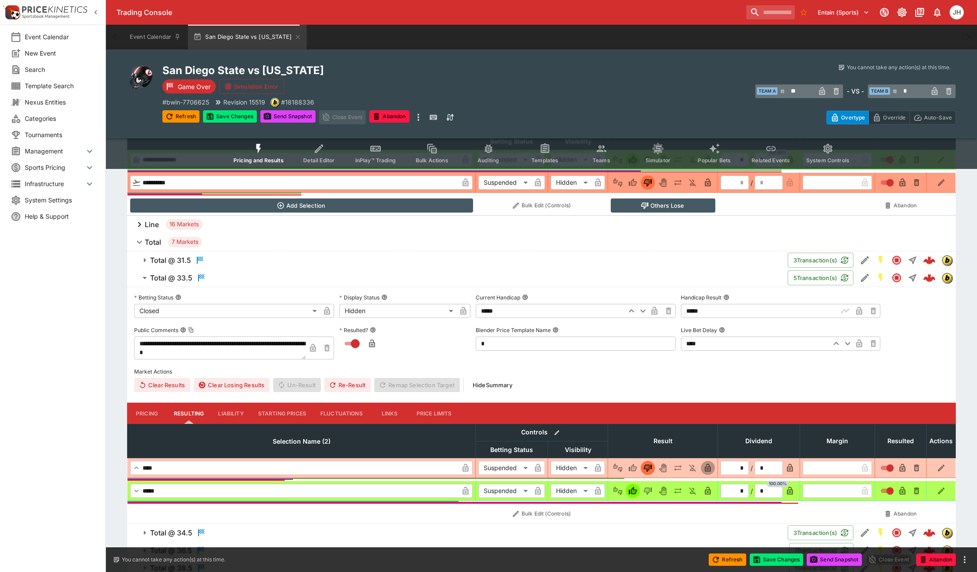
click at [704, 466] on icon "button" at bounding box center [707, 468] width 9 height 9
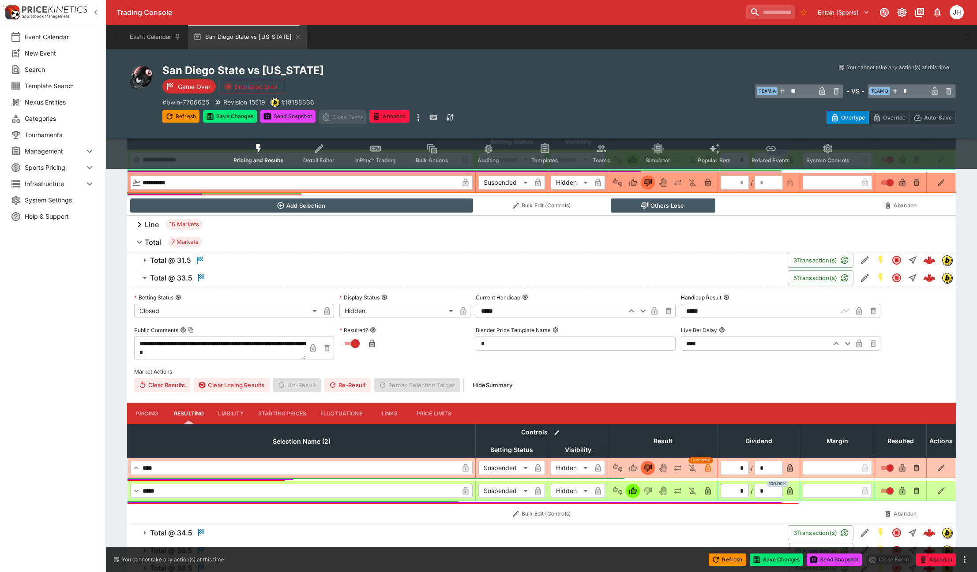
click at [707, 494] on icon "button" at bounding box center [707, 493] width 4 height 4
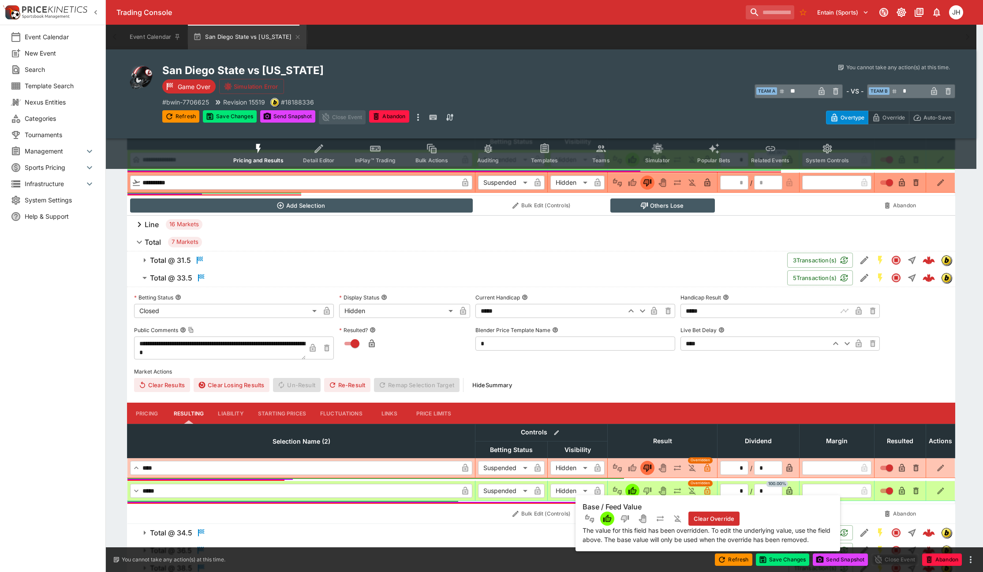
click at [708, 489] on icon "button" at bounding box center [707, 491] width 9 height 9
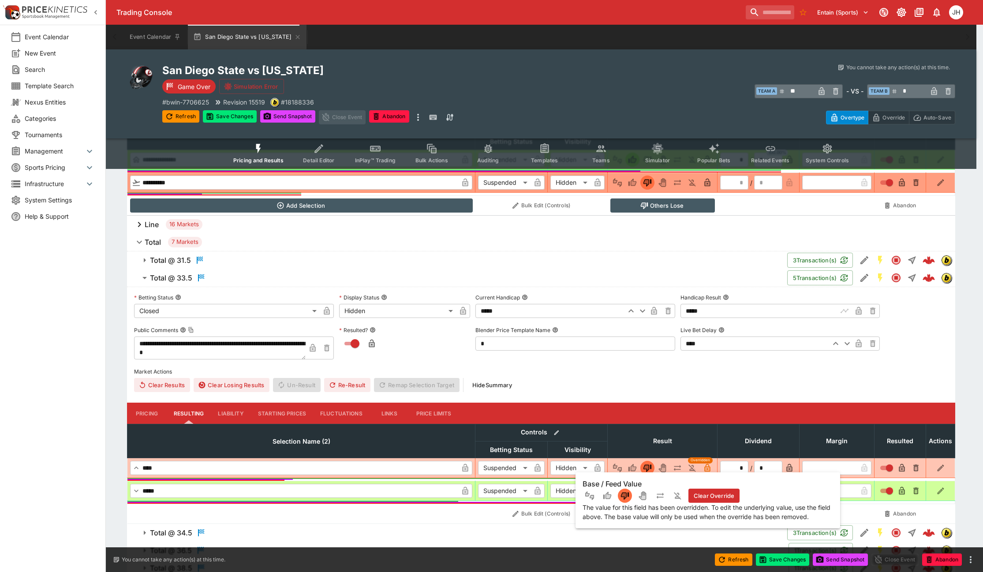
click at [706, 465] on icon "button" at bounding box center [707, 468] width 9 height 9
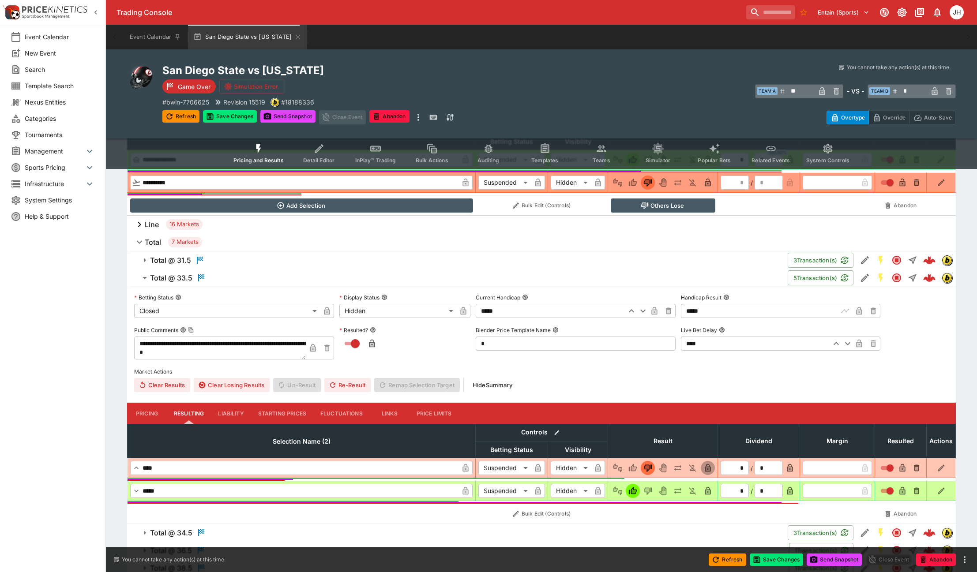
click at [706, 467] on icon "button" at bounding box center [707, 468] width 9 height 9
click at [701, 492] on button "button" at bounding box center [707, 491] width 14 height 14
type input "*"
click at [374, 347] on icon "button" at bounding box center [372, 344] width 6 height 8
click at [231, 118] on button "Save Changes" at bounding box center [230, 116] width 54 height 12
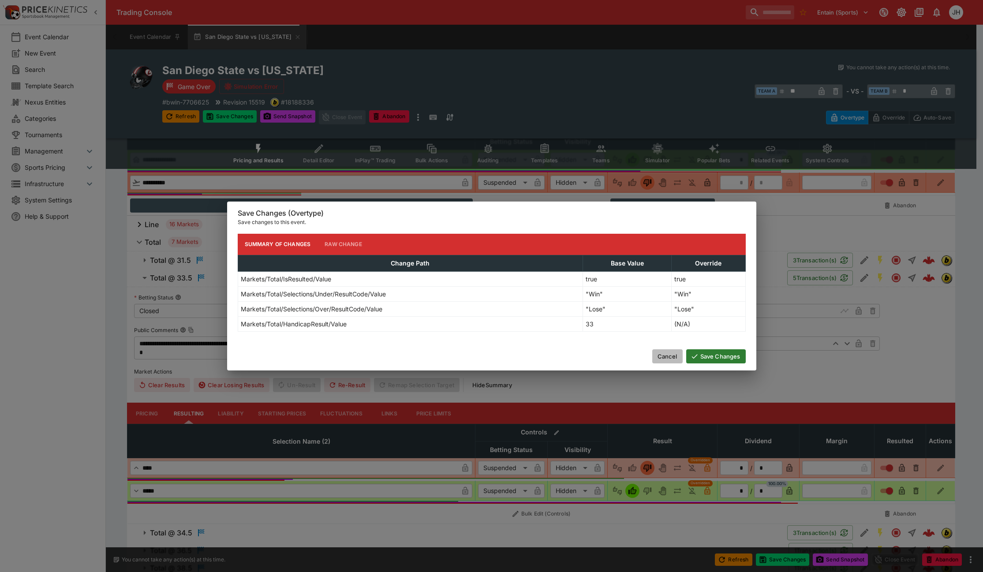
click at [667, 354] on button "Cancel" at bounding box center [667, 356] width 30 height 14
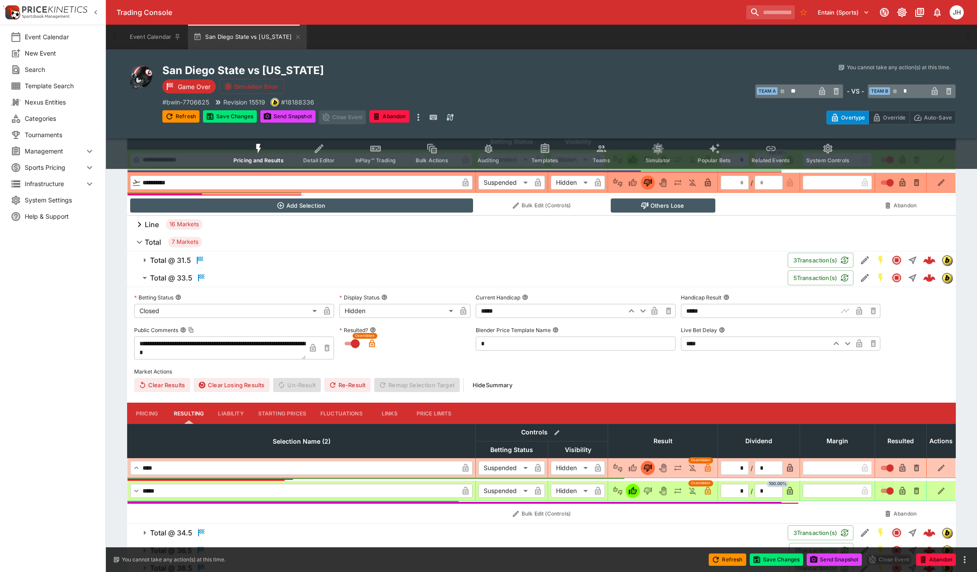
click at [619, 378] on label "Market Actions" at bounding box center [541, 371] width 814 height 13
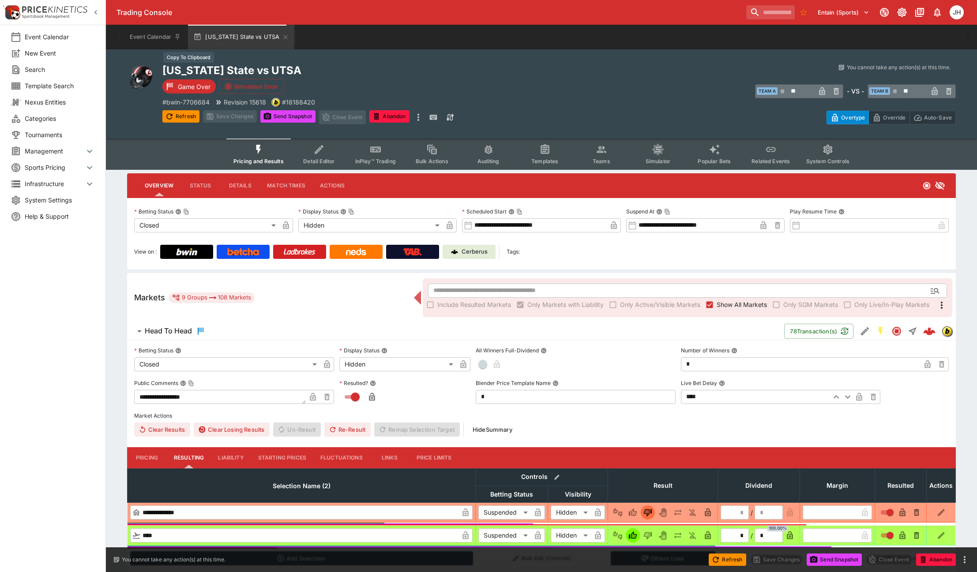
click at [270, 64] on h2 "Colorado State vs UTSA" at bounding box center [360, 71] width 397 height 14
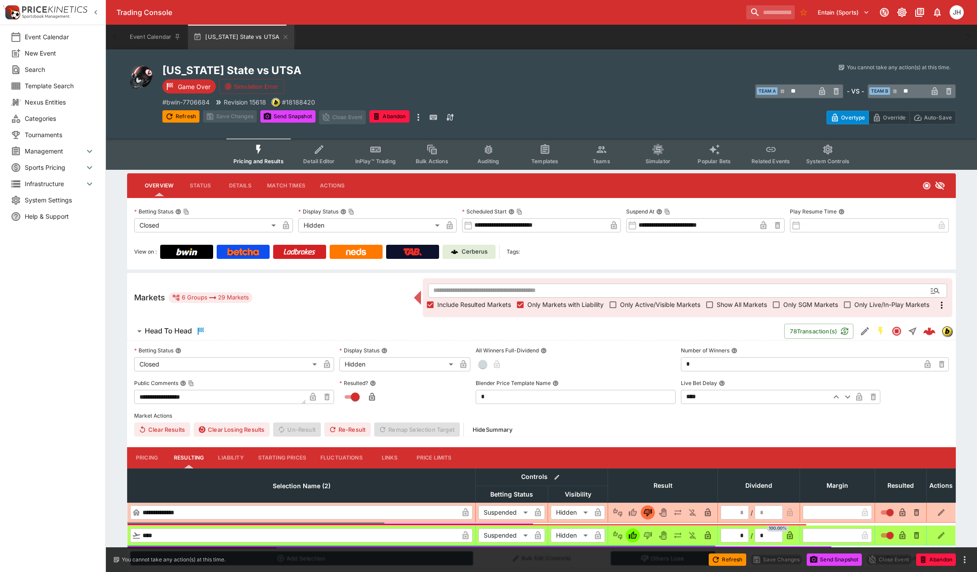
scroll to position [115, 0]
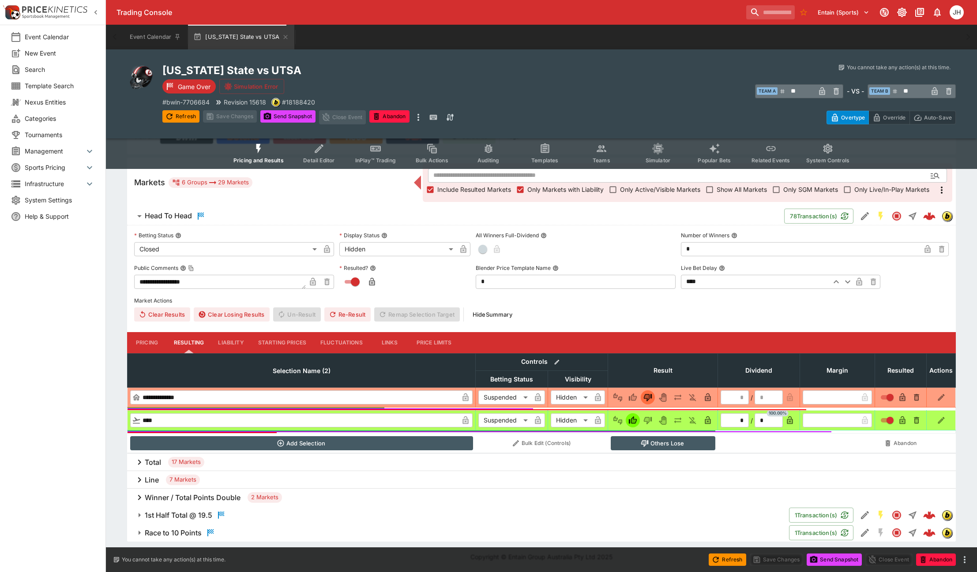
click at [188, 500] on h6 "Winner / Total Points Double" at bounding box center [193, 497] width 96 height 9
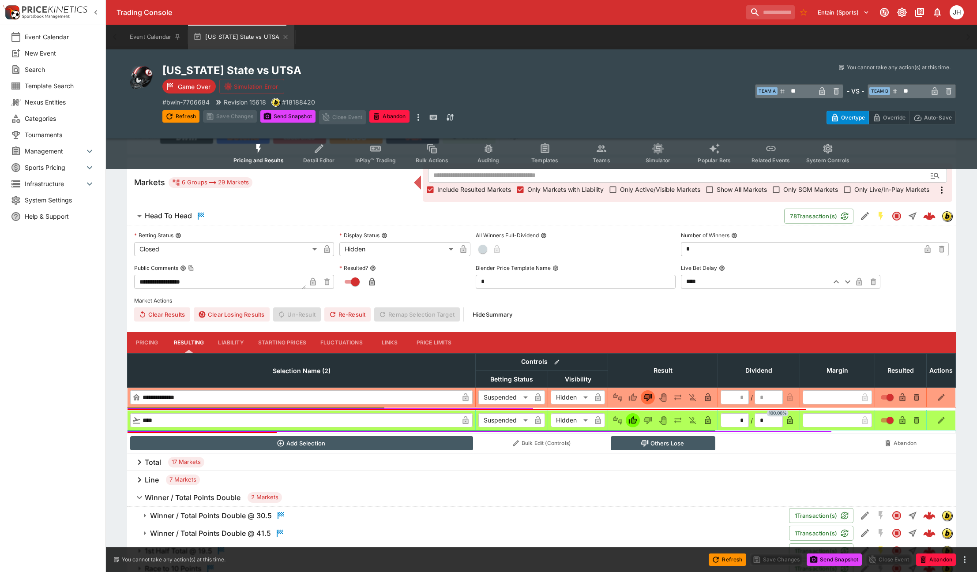
click at [217, 461] on div "Total 17 Markets" at bounding box center [541, 462] width 828 height 18
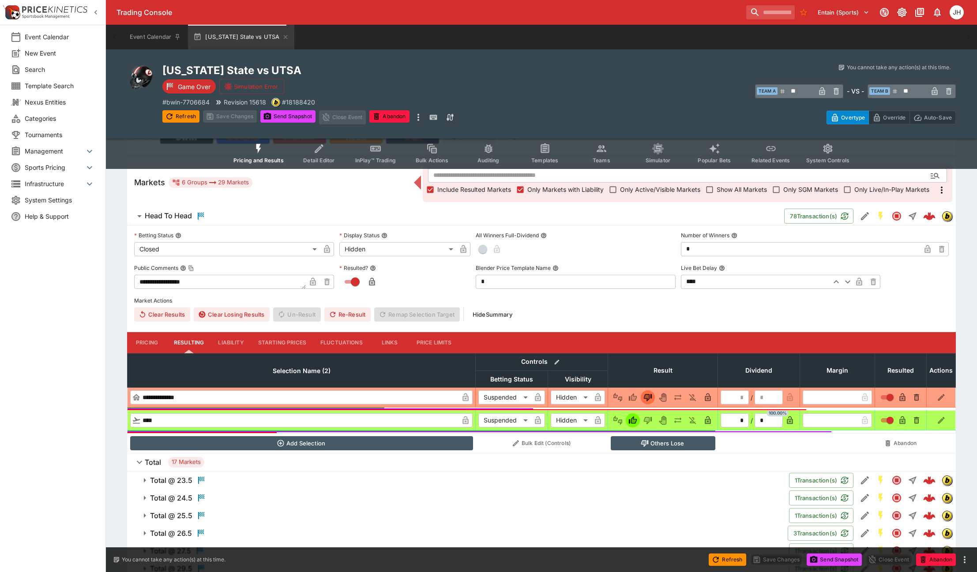
scroll to position [336, 0]
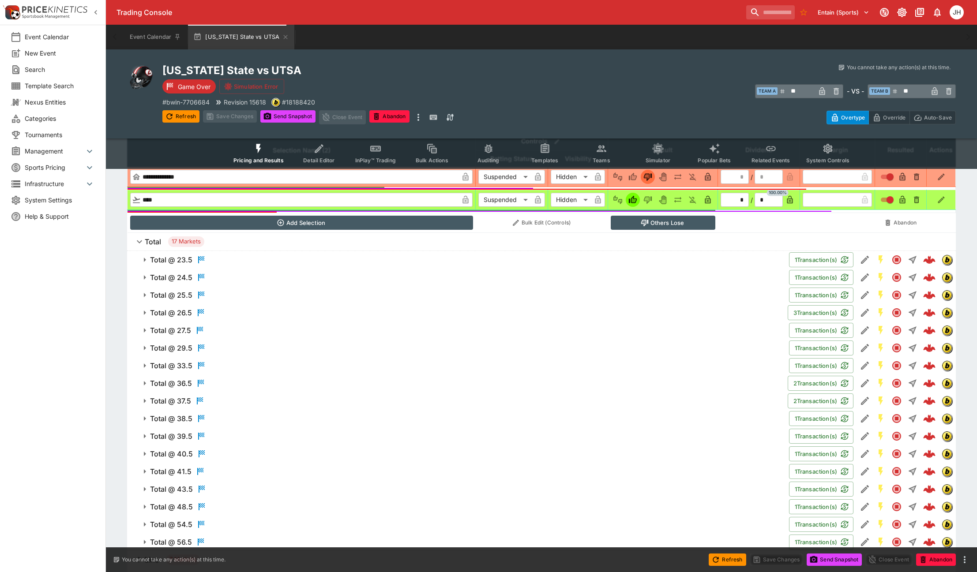
click at [219, 363] on span "Total @ 33.5" at bounding box center [466, 365] width 632 height 11
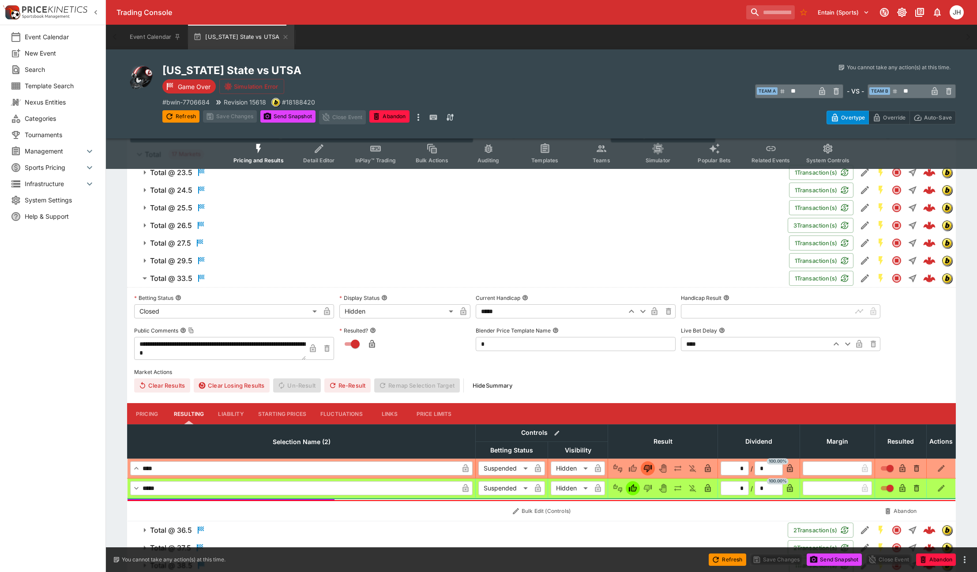
scroll to position [424, 0]
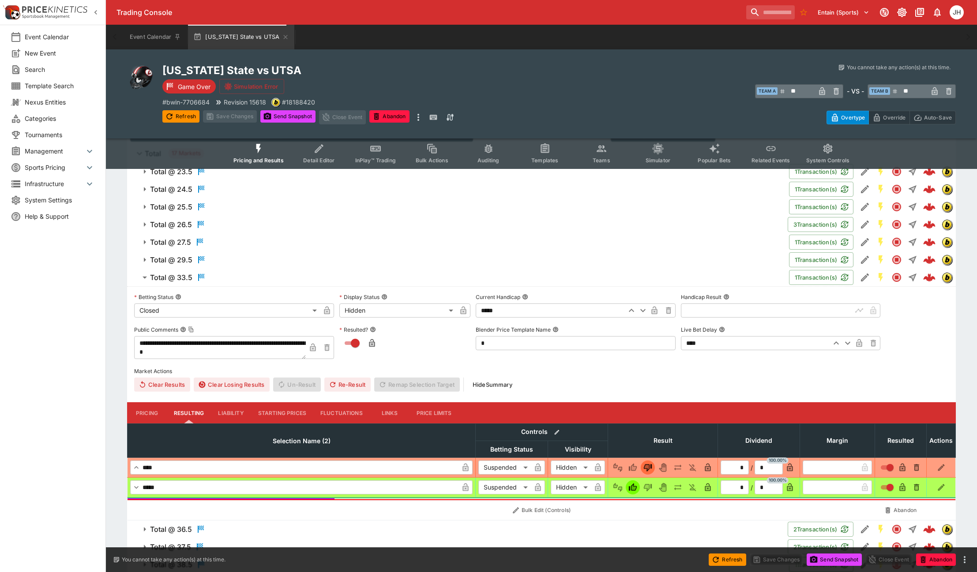
click at [692, 307] on input "text" at bounding box center [767, 310] width 172 height 14
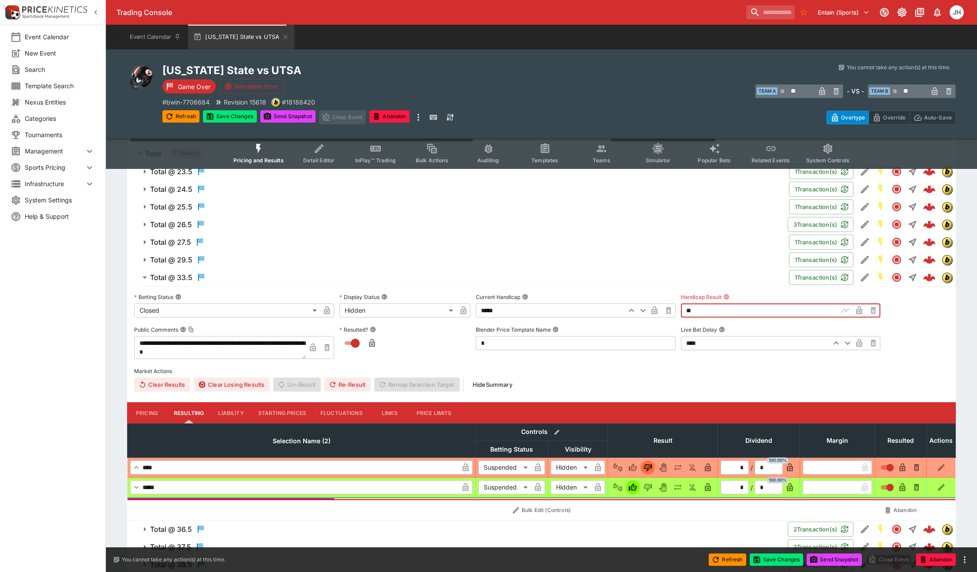
click at [368, 347] on icon "button" at bounding box center [371, 343] width 9 height 9
type input "*****"
type input "*"
click at [353, 386] on button "Re-Result" at bounding box center [347, 385] width 46 height 14
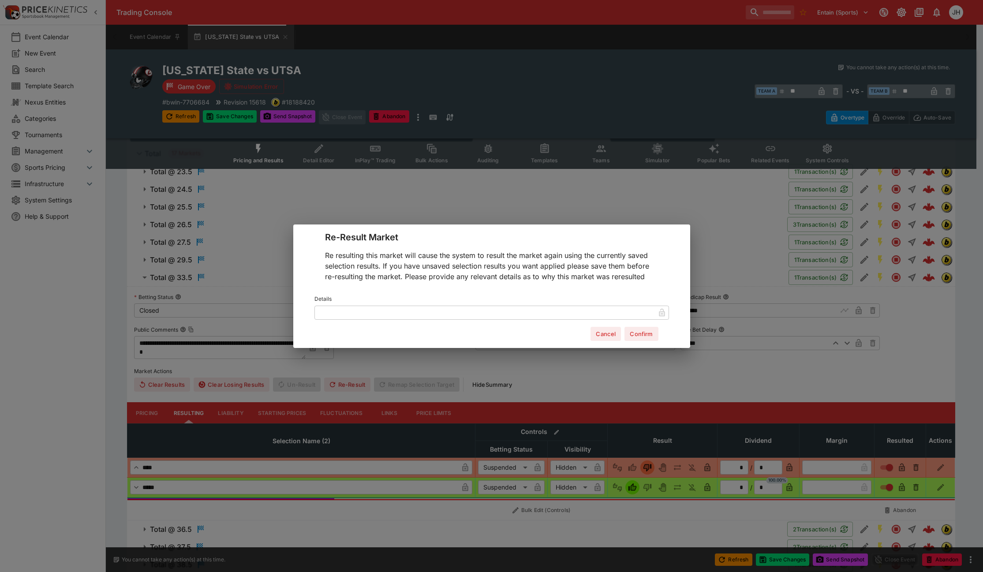
click at [648, 336] on button "Confirm" at bounding box center [642, 334] width 34 height 14
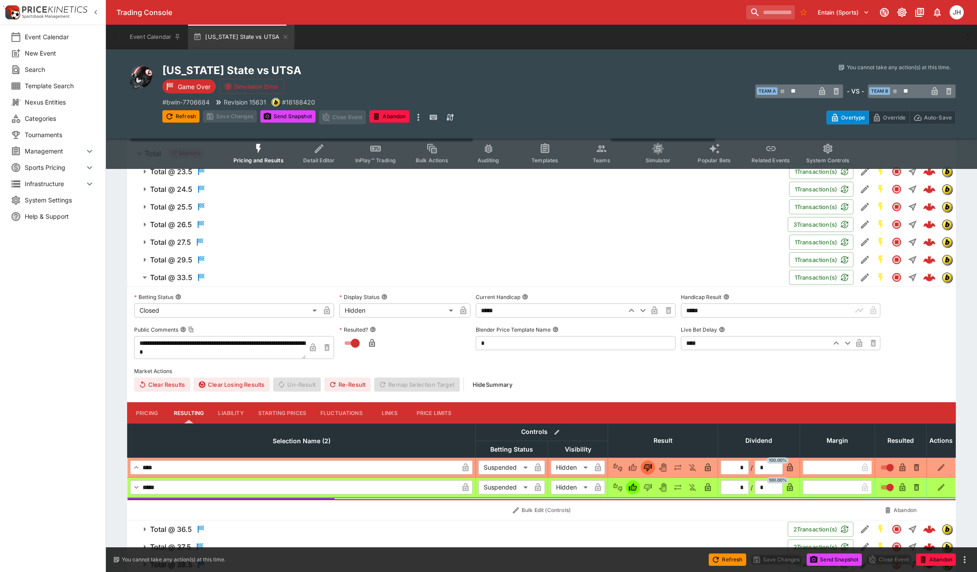
type input "*"
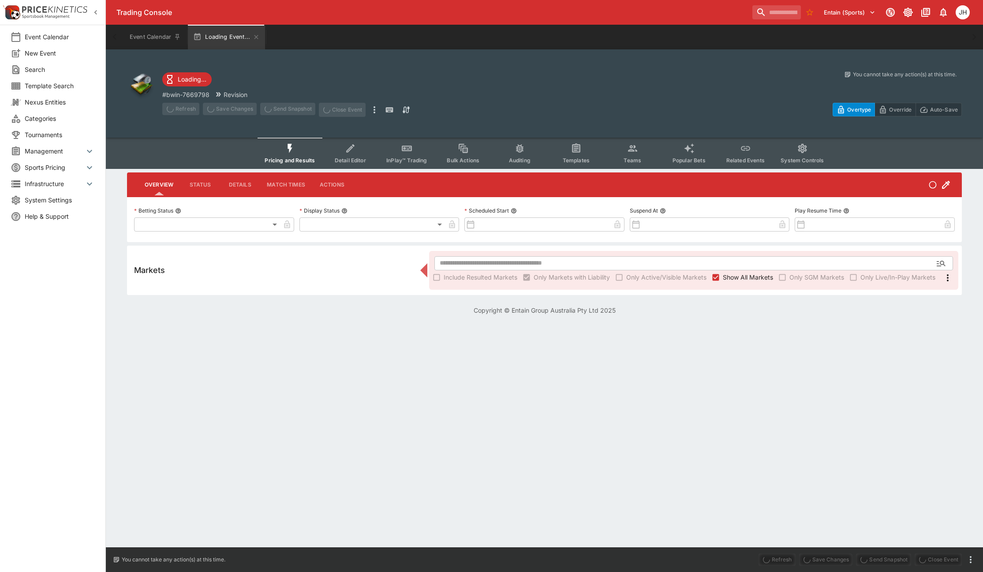
type input "**********"
type input "*******"
type input "**********"
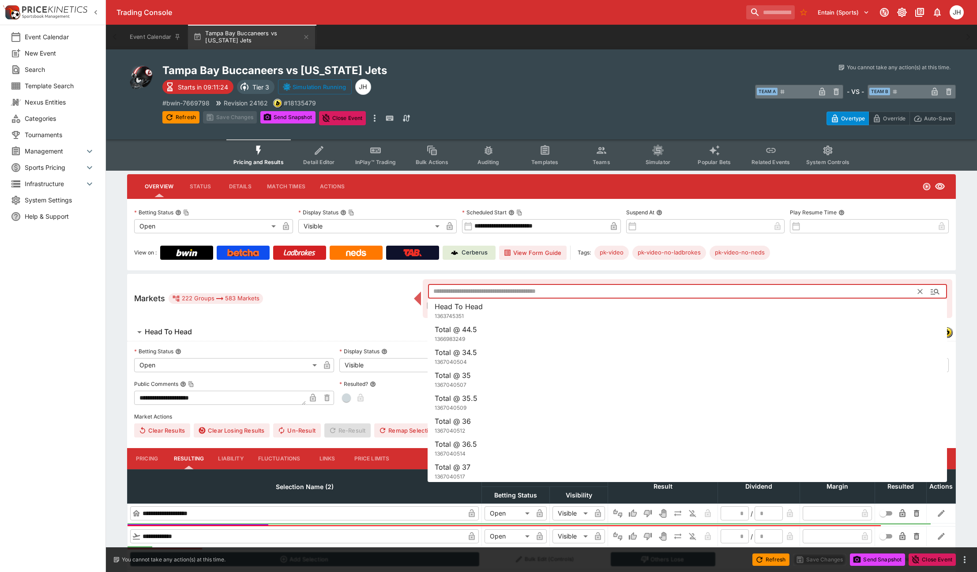
click at [454, 297] on input "text" at bounding box center [673, 292] width 490 height 14
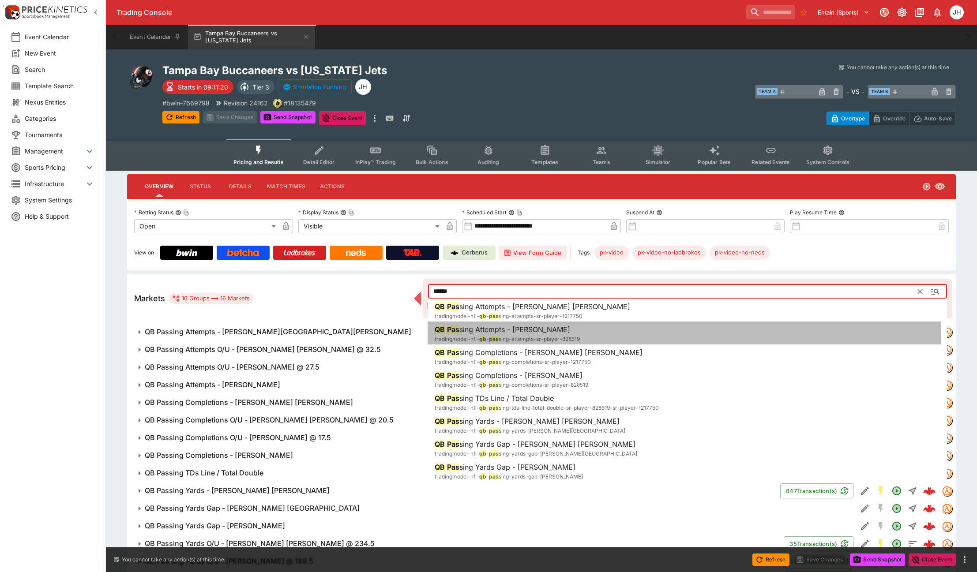
click at [476, 337] on span "tradingmodel-nfl-" at bounding box center [456, 339] width 45 height 7
type input "**********"
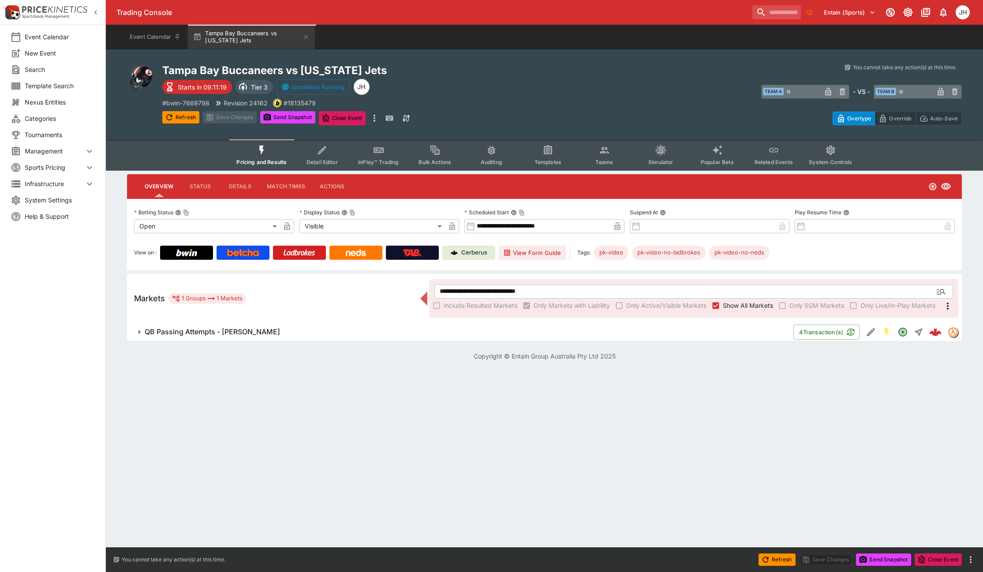
click at [191, 333] on h6 "QB Passing Attempts - Tyrod Taylor" at bounding box center [212, 331] width 135 height 9
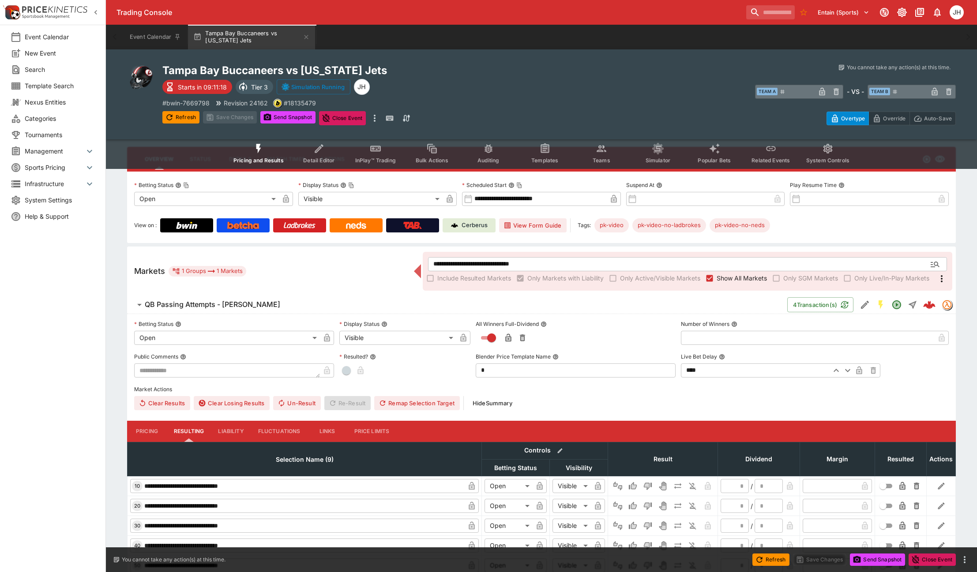
scroll to position [88, 0]
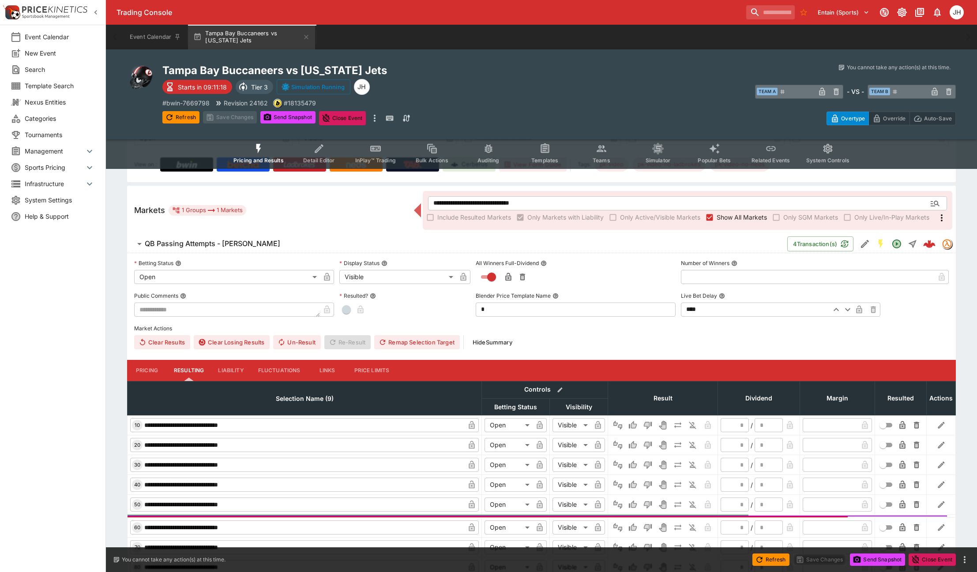
click at [221, 371] on button "Liability" at bounding box center [231, 370] width 40 height 21
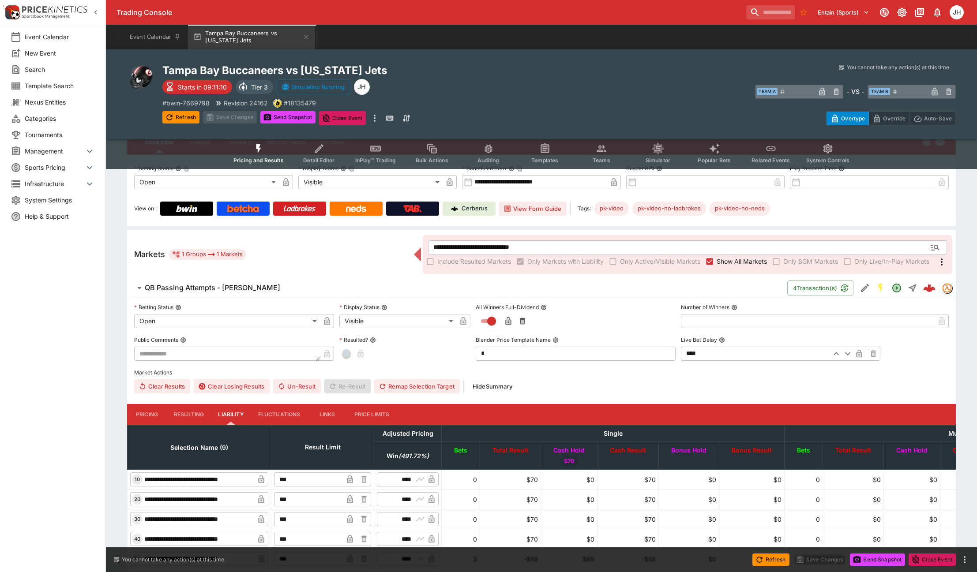
scroll to position [0, 0]
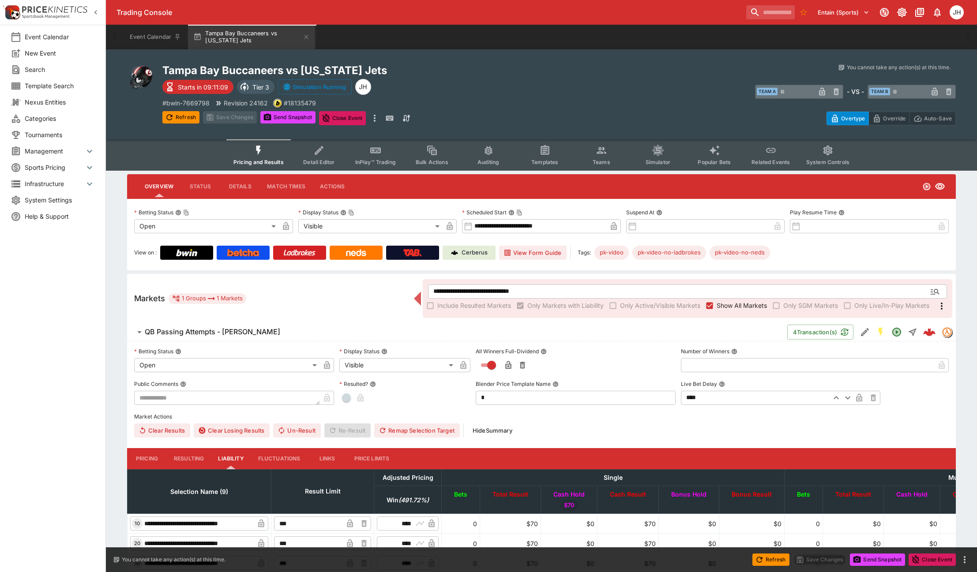
click at [259, 336] on h6 "QB Passing Attempts - Tyrod Taylor" at bounding box center [212, 331] width 135 height 9
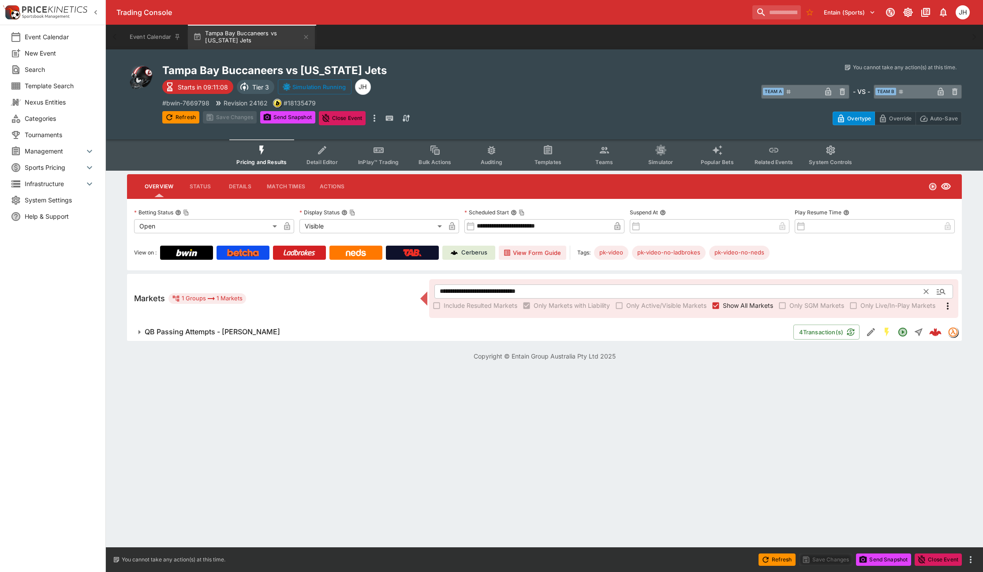
click at [572, 288] on input "**********" at bounding box center [679, 292] width 490 height 14
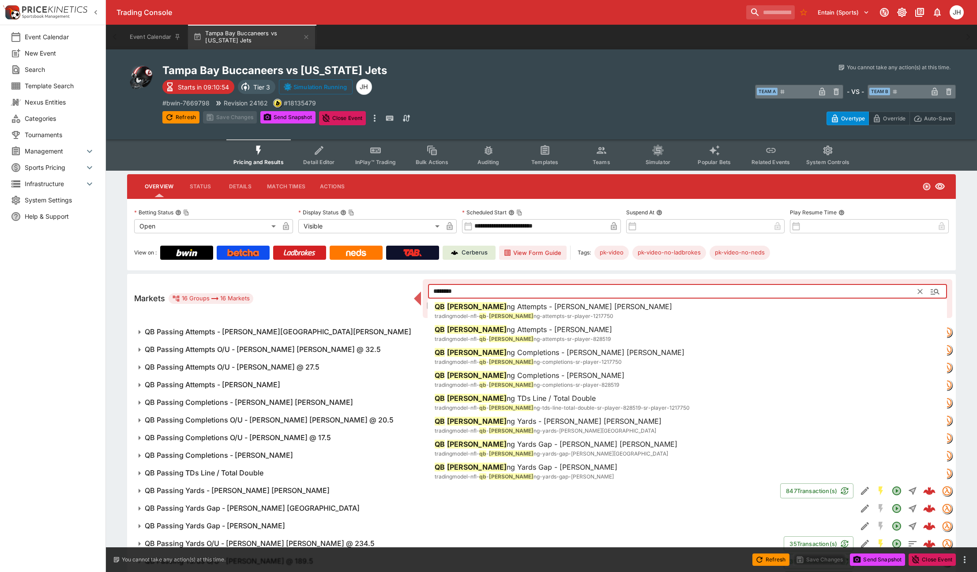
type input "********"
click at [240, 364] on h6 "QB Passing Attempts O/U - Tyrod Taylor @ 27.5" at bounding box center [232, 367] width 175 height 9
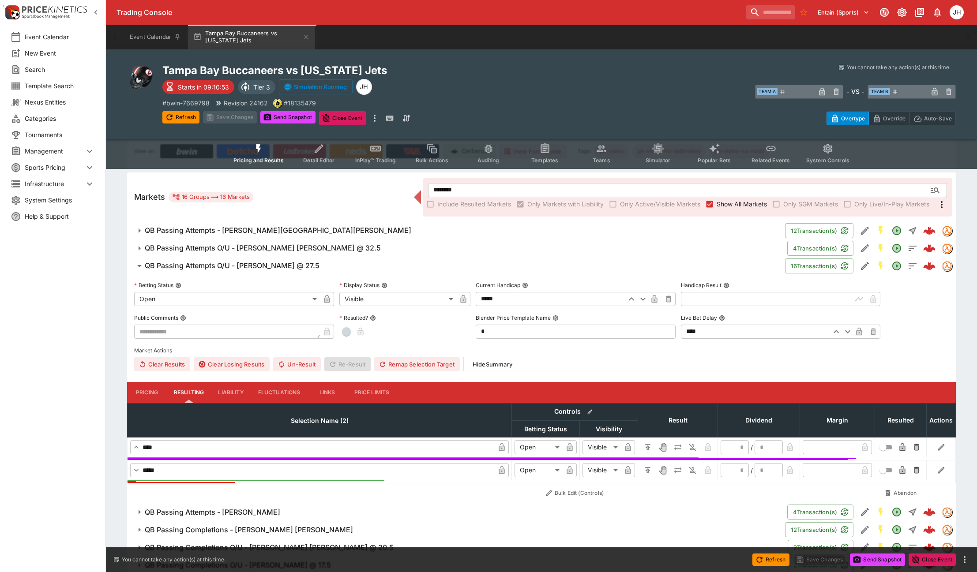
scroll to position [176, 0]
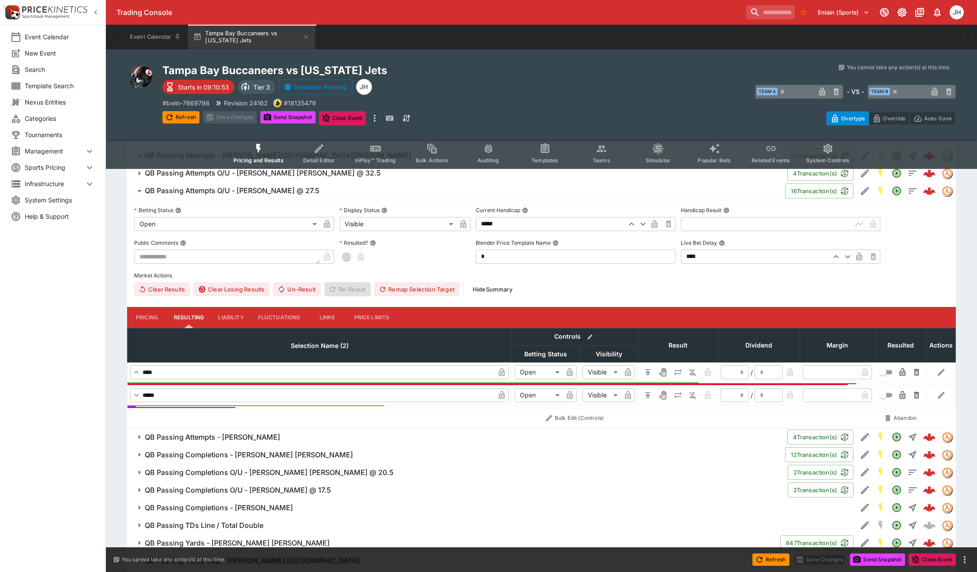
click at [228, 313] on button "Liability" at bounding box center [231, 317] width 40 height 21
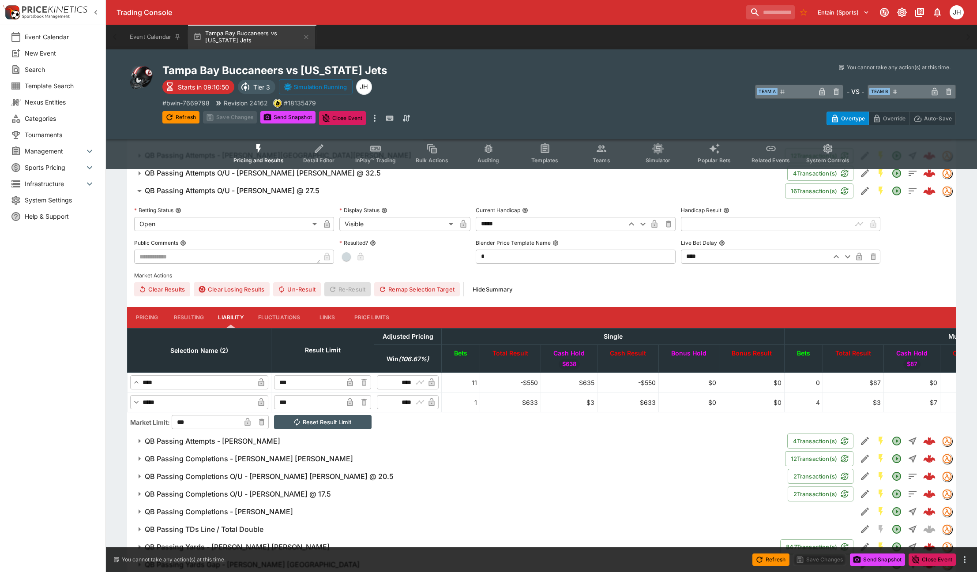
click at [305, 400] on input "***" at bounding box center [308, 402] width 69 height 14
type input "*****"
click at [305, 382] on input "***" at bounding box center [308, 382] width 69 height 14
type input "*****"
click at [222, 114] on button "Save Changes" at bounding box center [230, 117] width 54 height 12
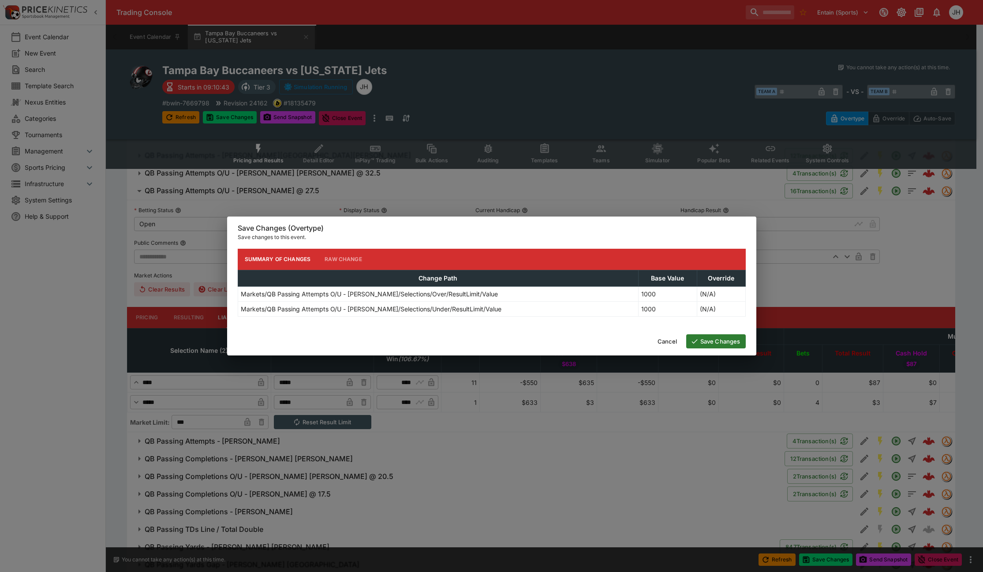
click at [723, 337] on button "Save Changes" at bounding box center [716, 341] width 60 height 14
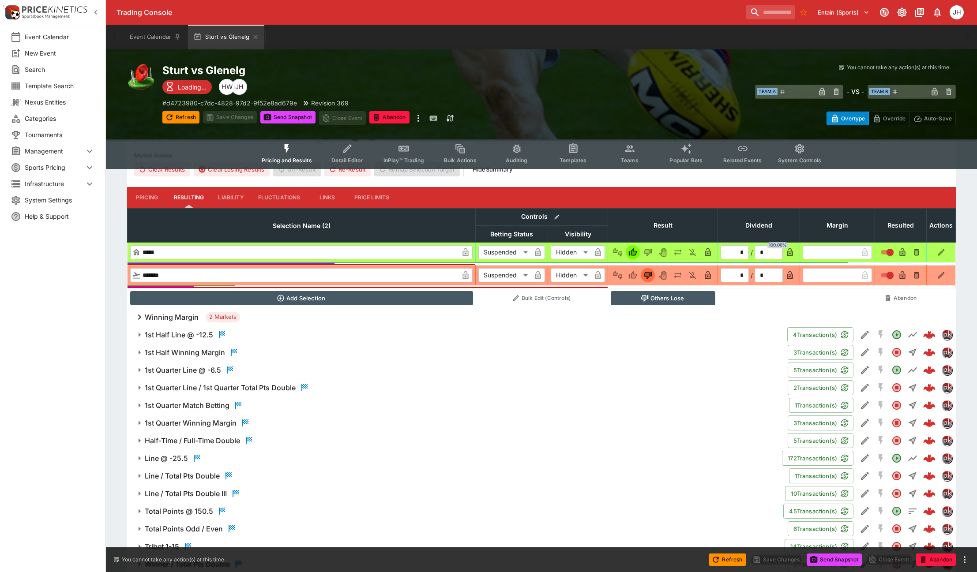
scroll to position [292, 0]
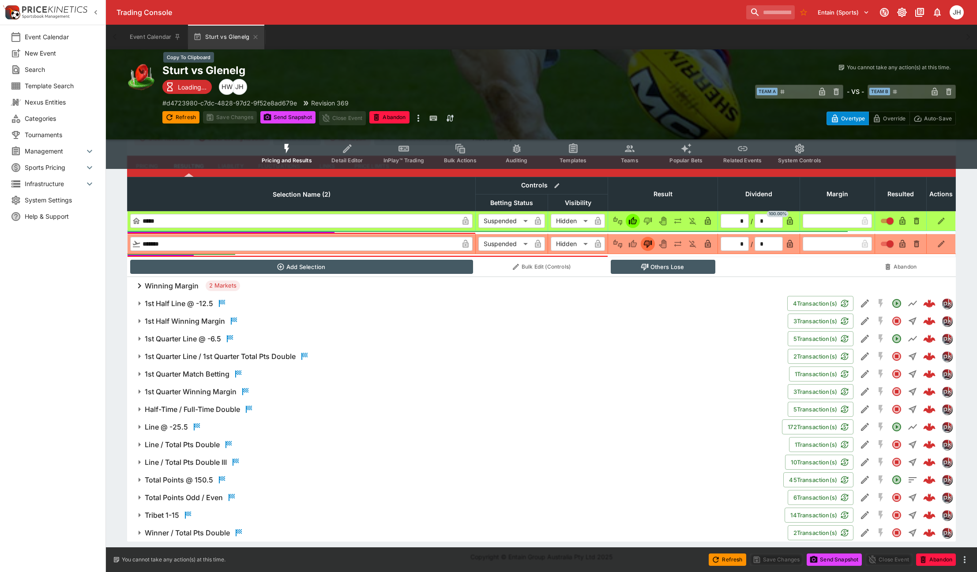
click at [228, 70] on h2 "Sturt vs Glenelg" at bounding box center [360, 71] width 397 height 14
click at [175, 429] on h6 "Line @ -25.5" at bounding box center [166, 427] width 43 height 9
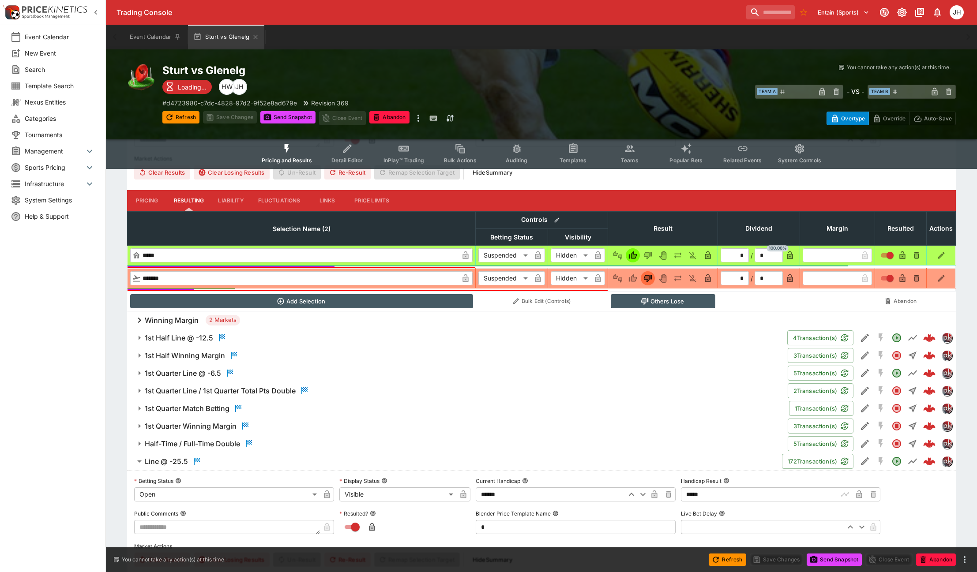
scroll to position [256, 0]
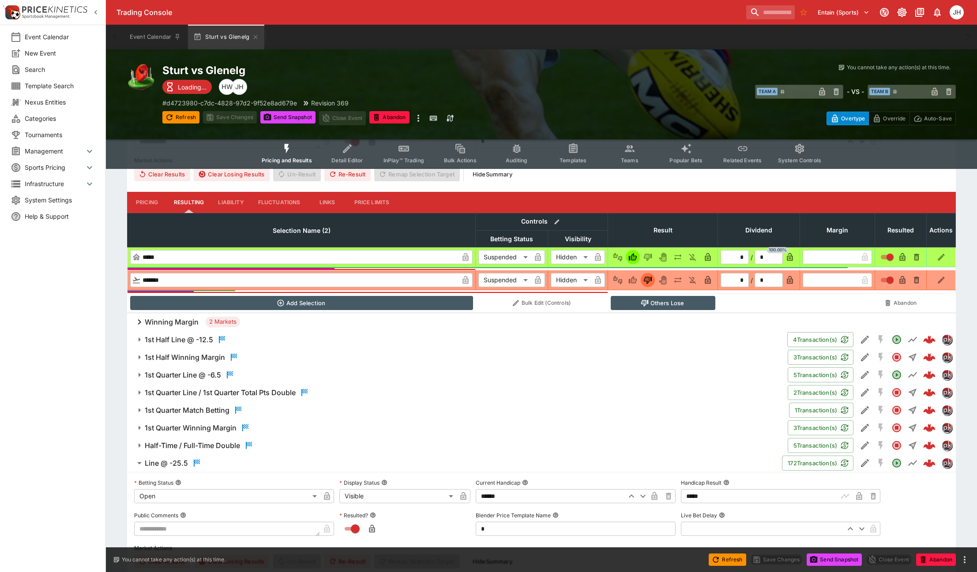
click at [127, 454] on button "Line @ -25.5" at bounding box center [454, 463] width 655 height 18
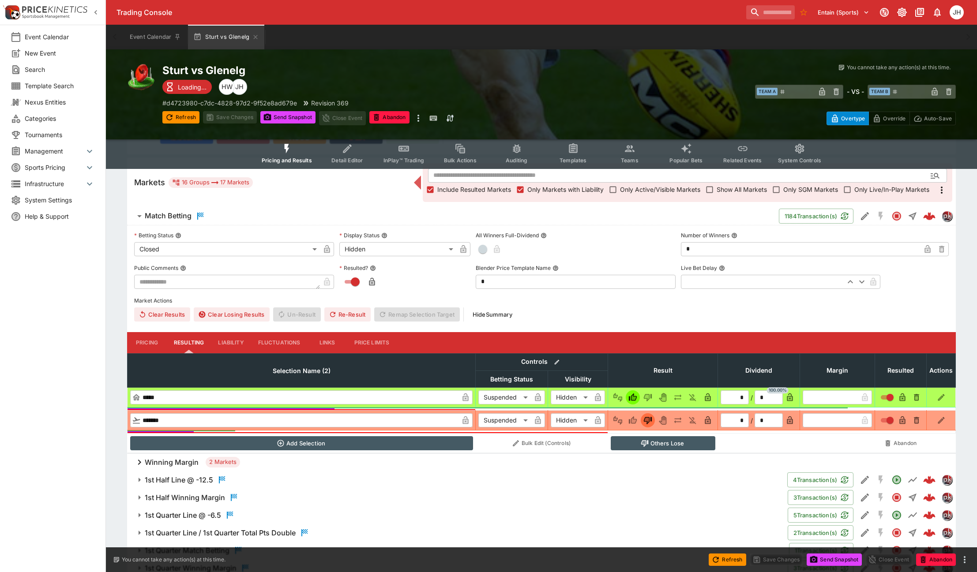
scroll to position [0, 0]
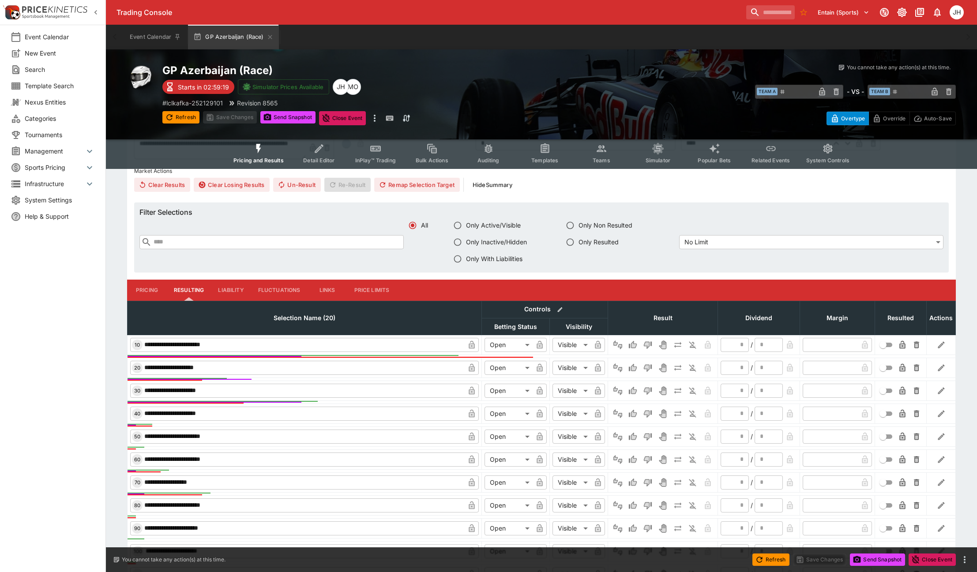
scroll to position [353, 0]
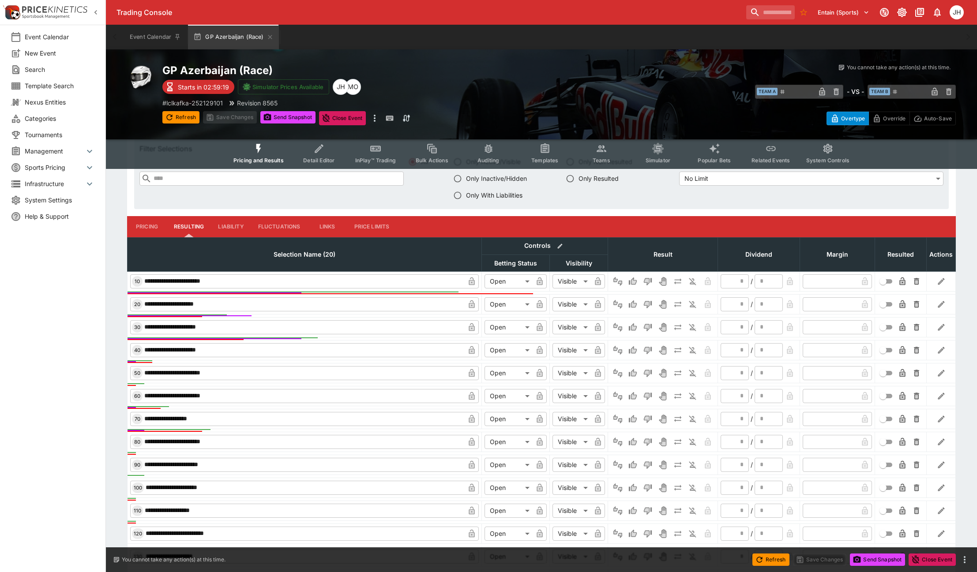
click at [236, 226] on button "Liability" at bounding box center [231, 226] width 40 height 21
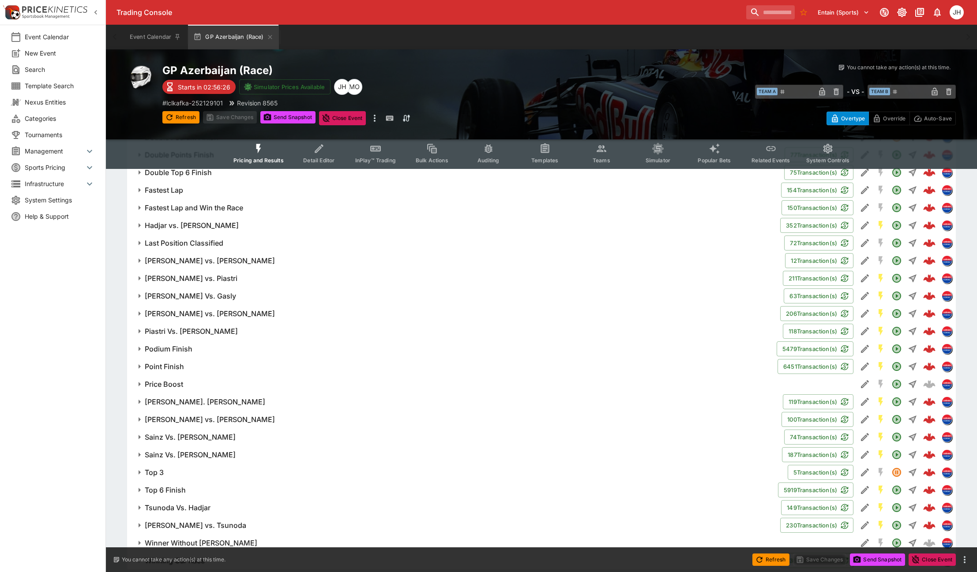
scroll to position [1142, 0]
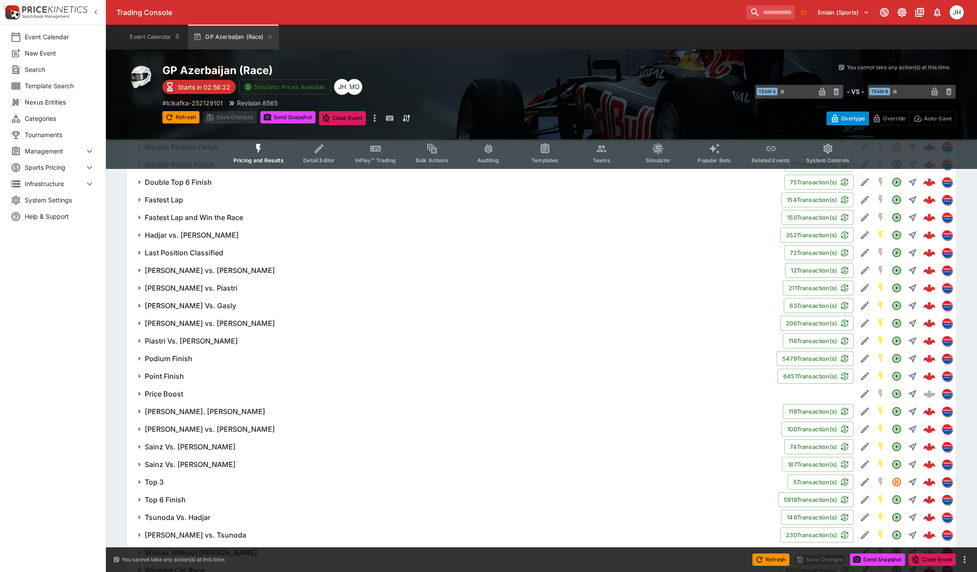
drag, startPoint x: 192, startPoint y: 207, endPoint x: 248, endPoint y: 272, distance: 85.7
click at [192, 205] on span "Fastest Lap" at bounding box center [459, 199] width 629 height 9
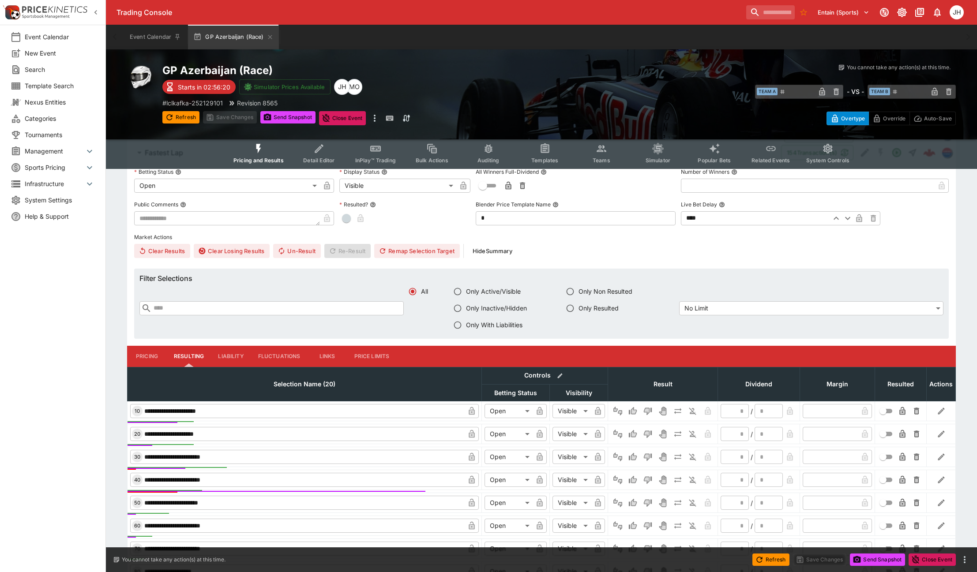
scroll to position [1318, 0]
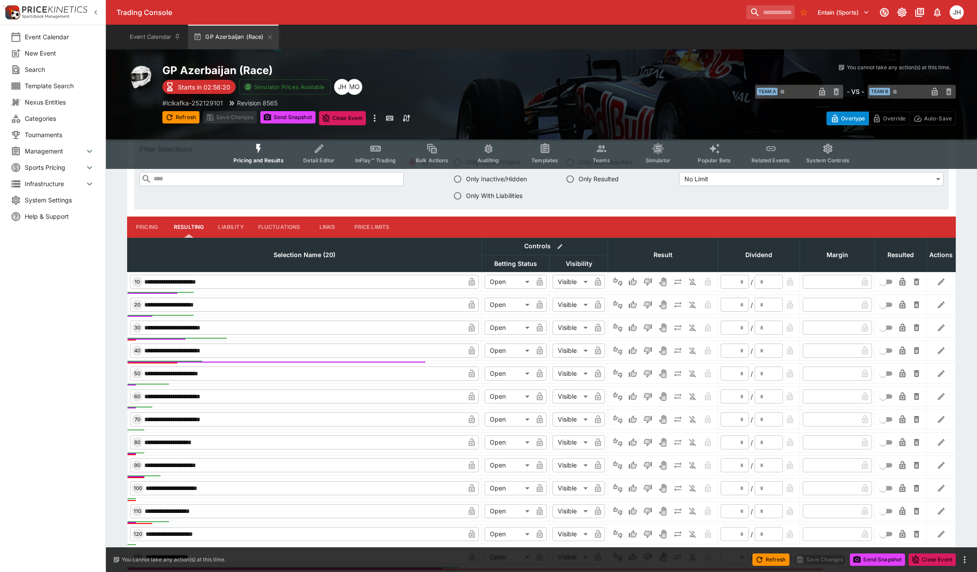
click at [230, 234] on button "Liability" at bounding box center [231, 227] width 40 height 21
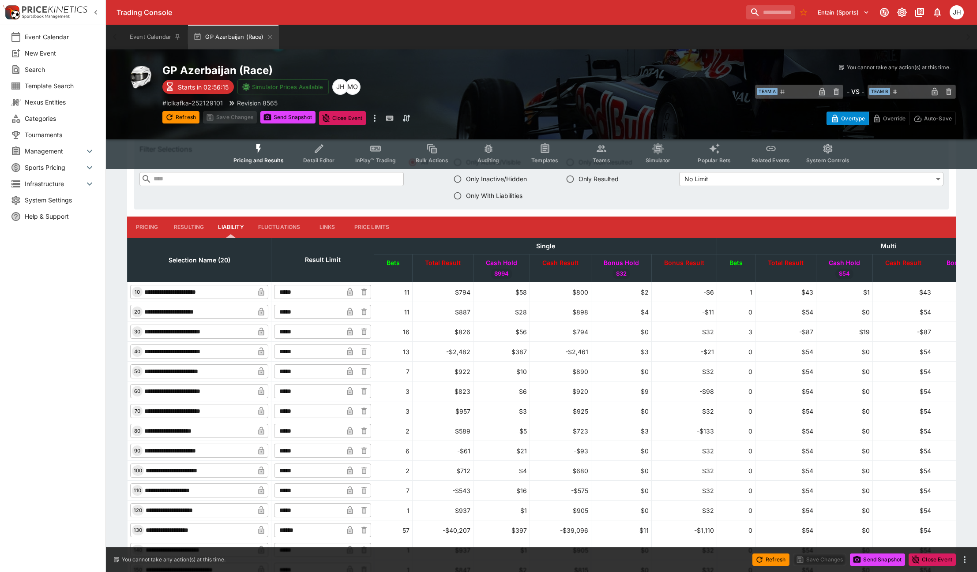
click at [304, 357] on input "*****" at bounding box center [308, 352] width 69 height 14
type input "*****"
click at [225, 118] on button "Save Changes" at bounding box center [230, 117] width 54 height 12
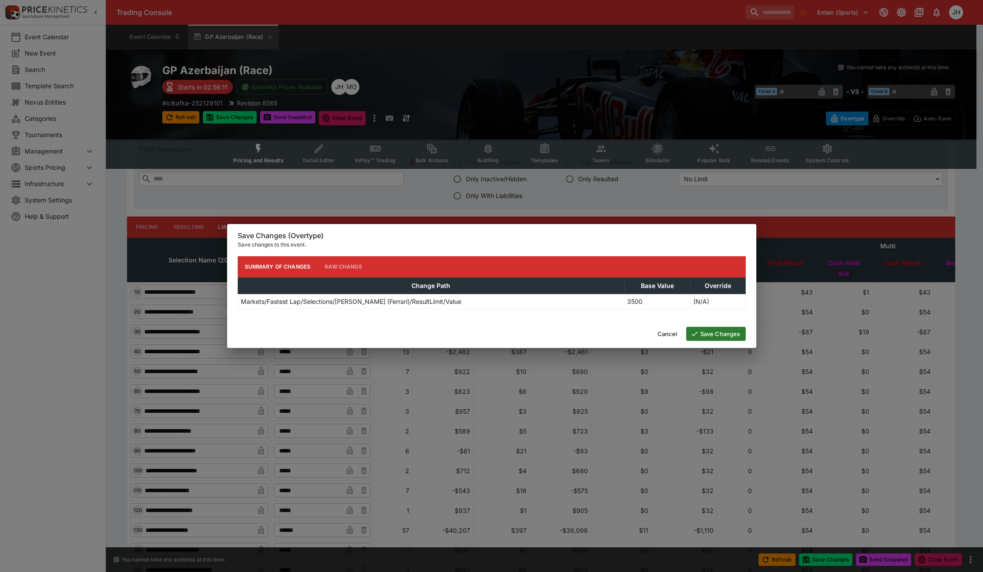
click at [710, 338] on button "Save Changes" at bounding box center [716, 334] width 60 height 14
